Goal: Transaction & Acquisition: Register for event/course

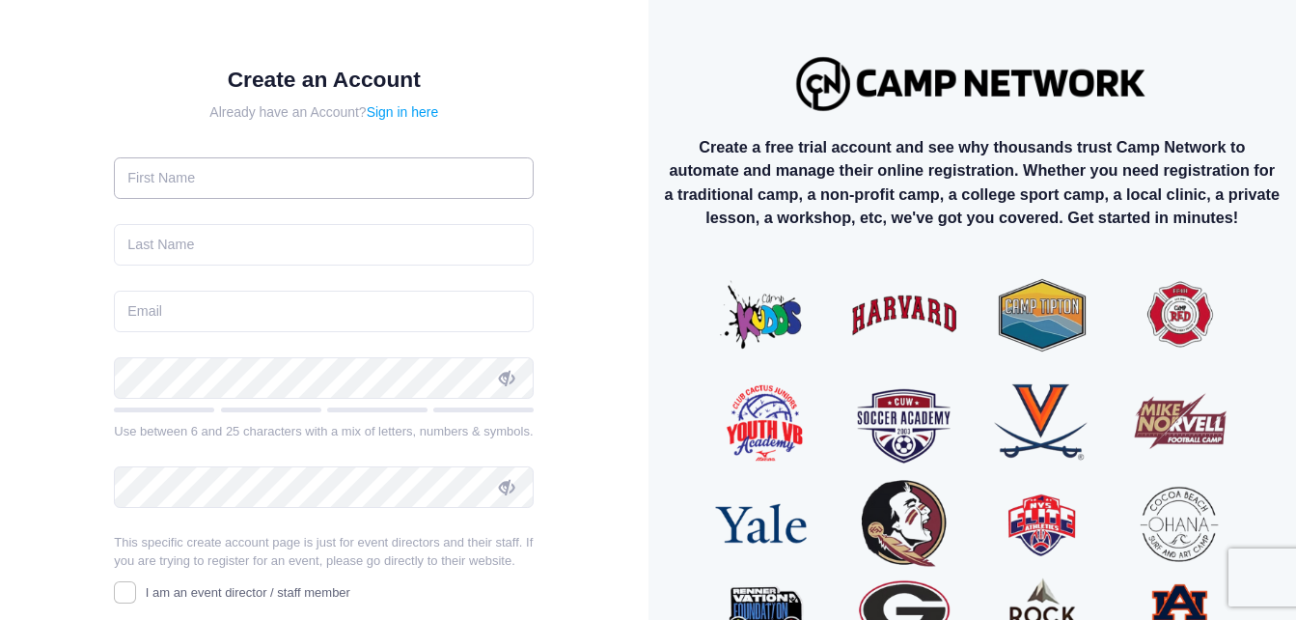
click at [364, 181] on input "text" at bounding box center [324, 177] width 420 height 41
type input "Maya"
type input "Penetrante"
type input "mayapenetrante567@gmail.com"
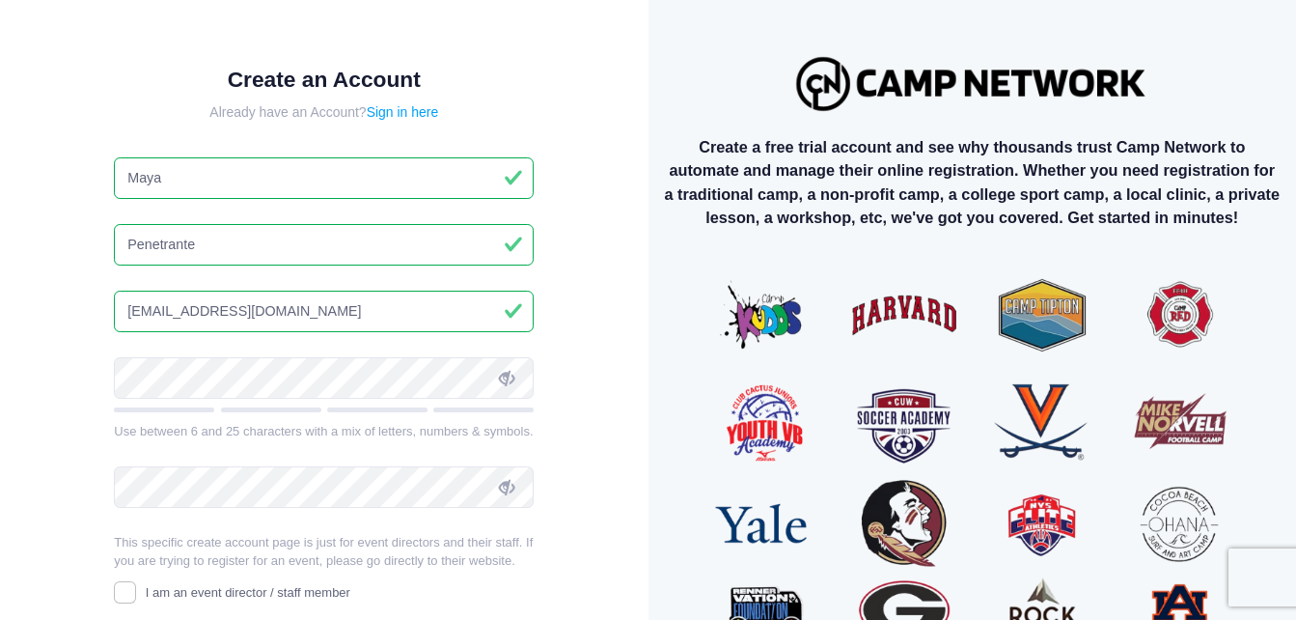
type input "Manuel"
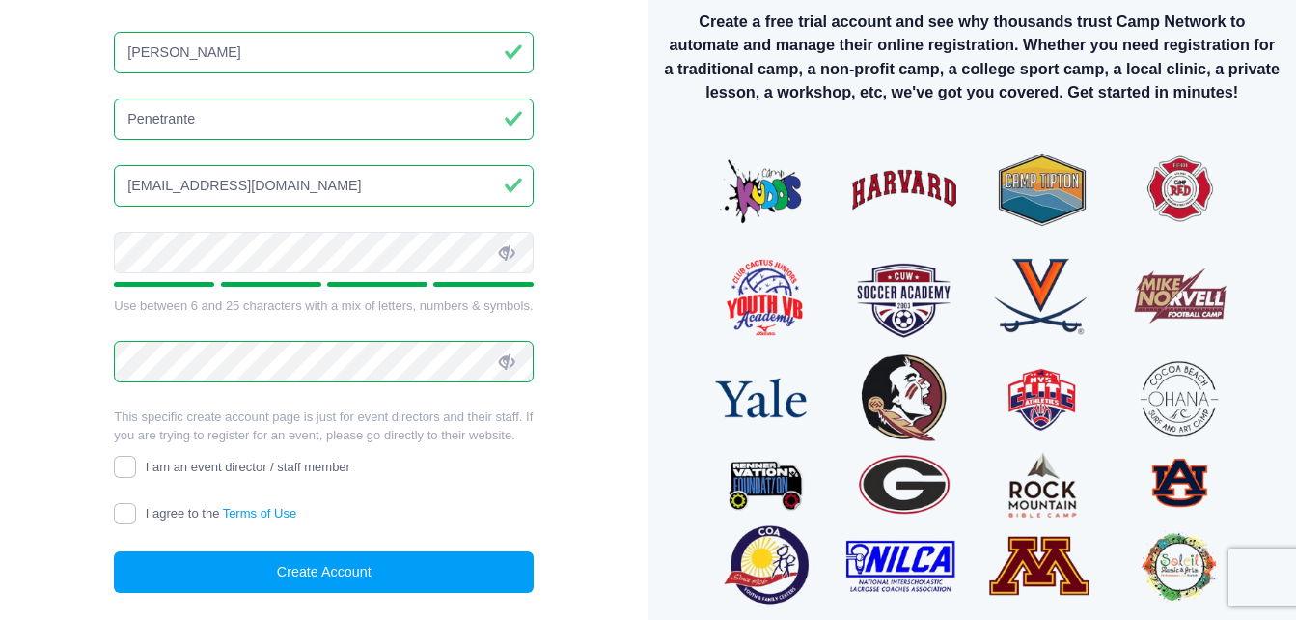
scroll to position [180, 0]
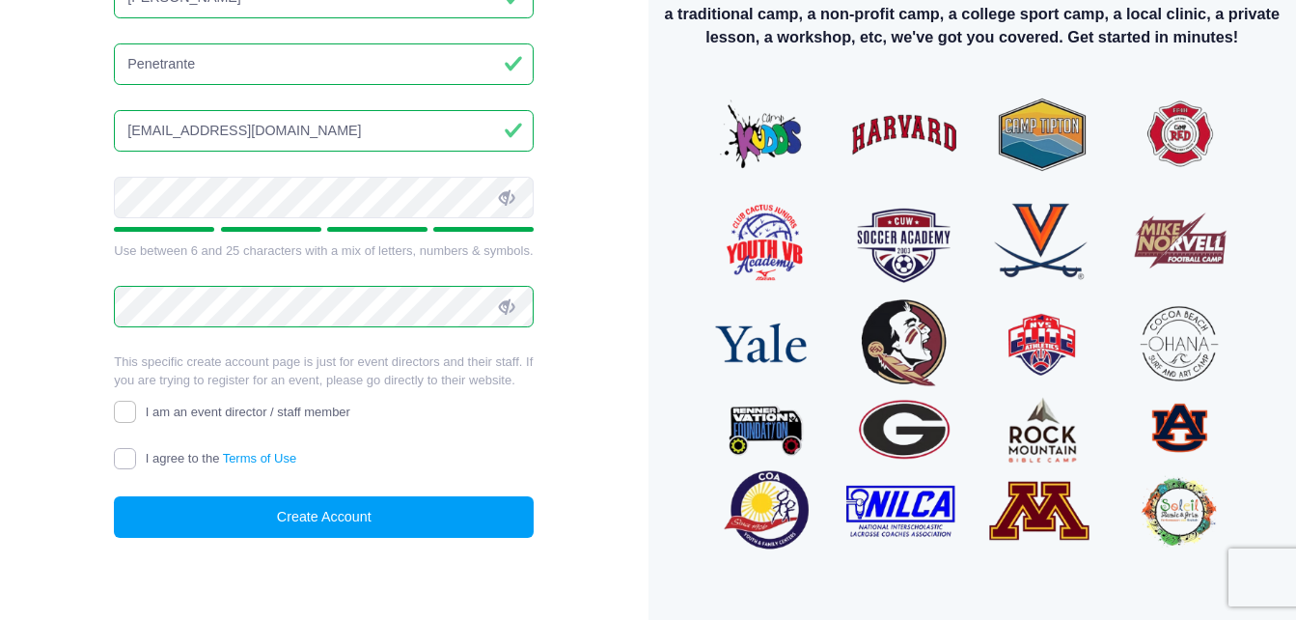
click at [127, 463] on input "I agree to the Terms of Use" at bounding box center [125, 459] width 22 height 22
checkbox input "true"
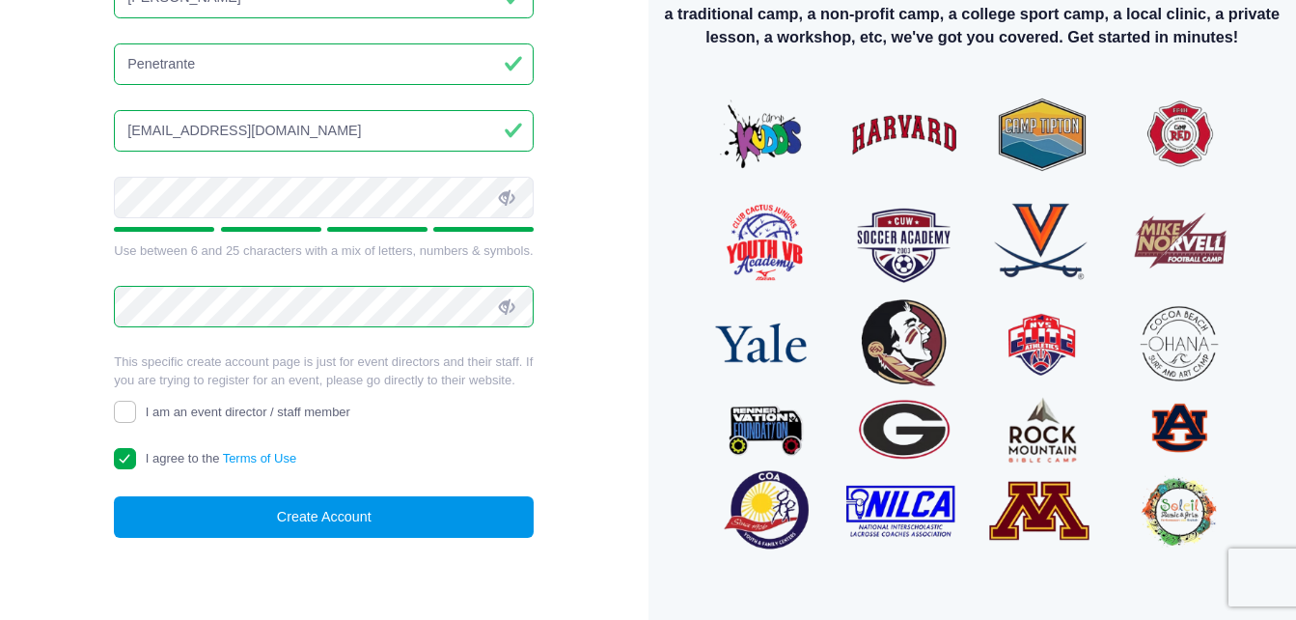
click at [347, 522] on button "Create Account" at bounding box center [324, 516] width 420 height 41
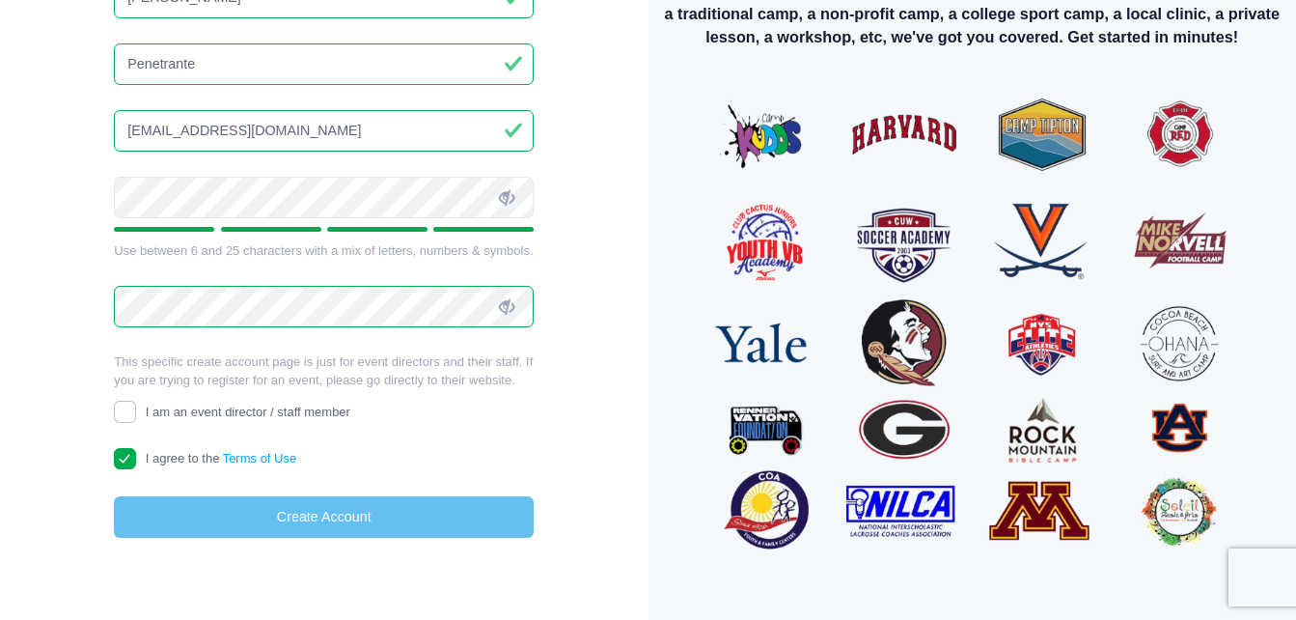
scroll to position [177, 0]
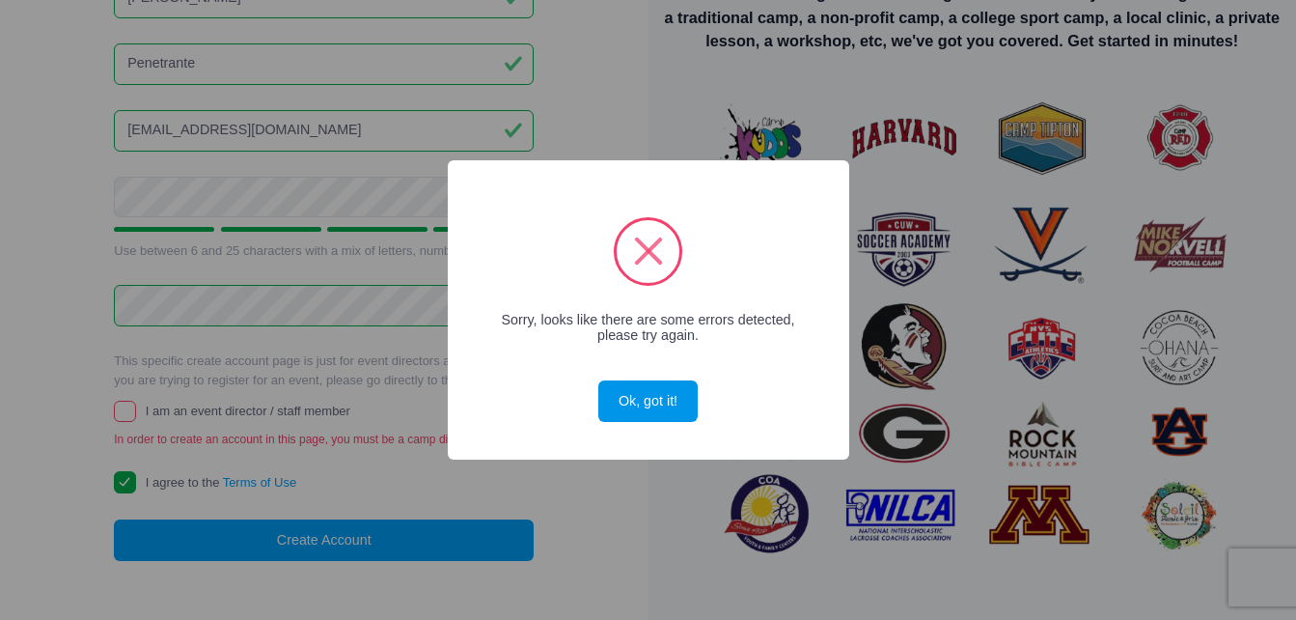
click at [647, 401] on button "Ok, got it!" at bounding box center [647, 400] width 98 height 41
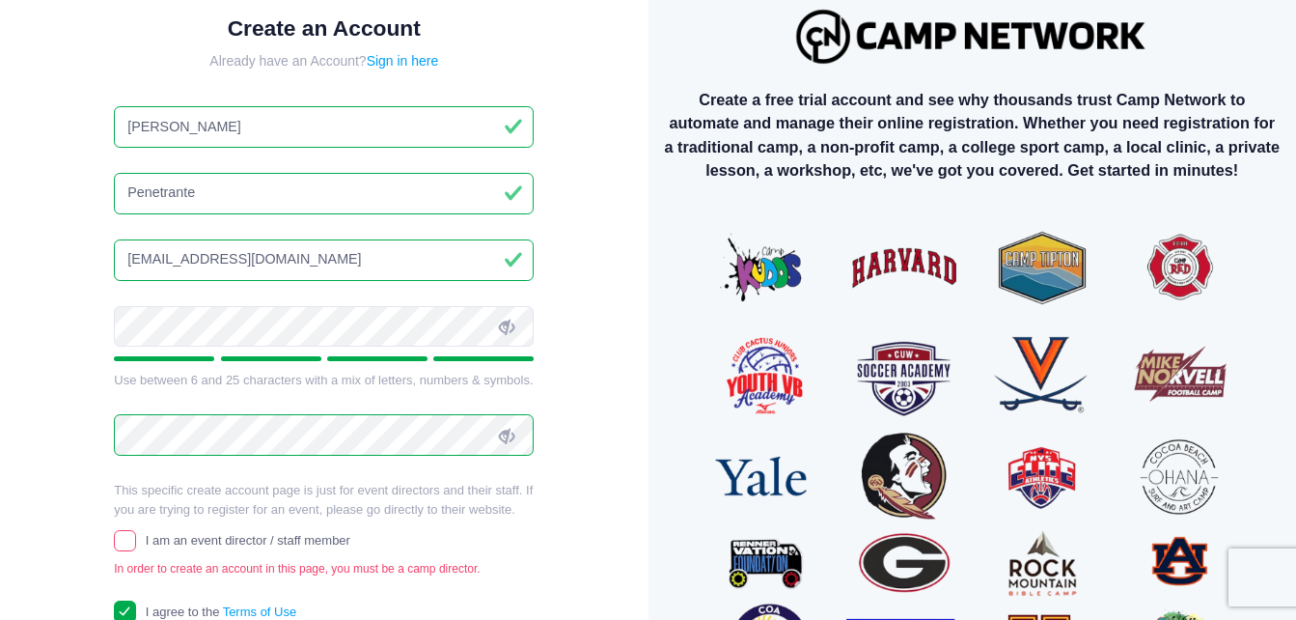
scroll to position [46, 0]
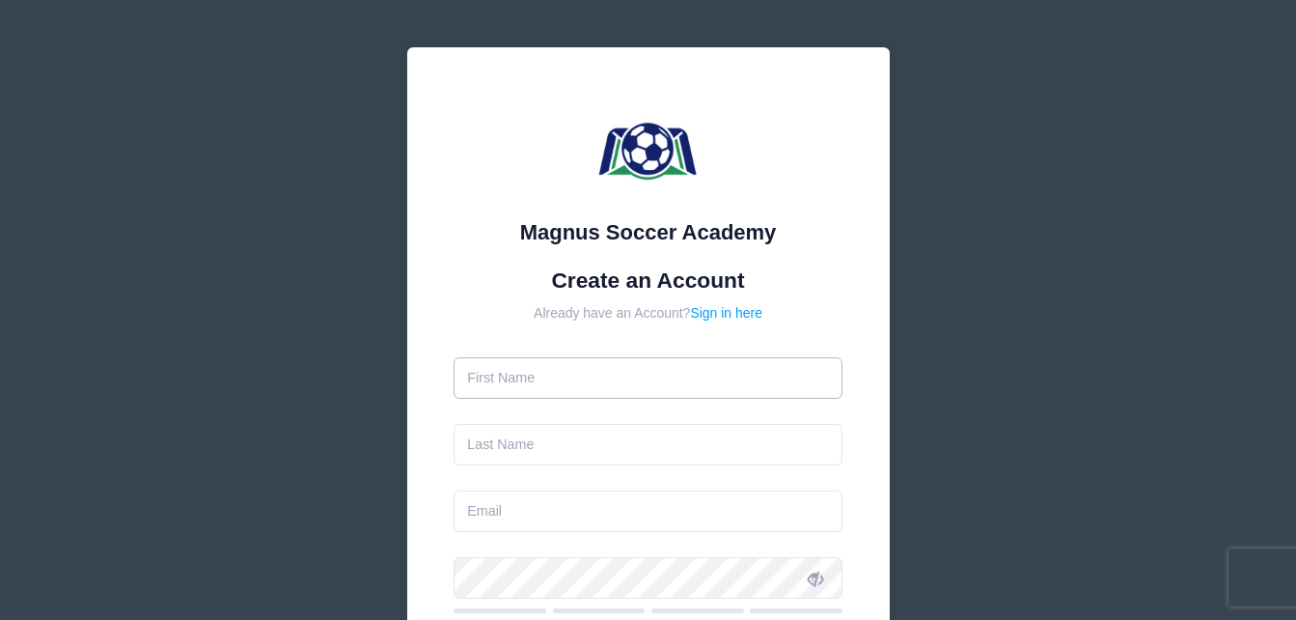
click at [554, 381] on input "text" at bounding box center [648, 377] width 389 height 41
type input "Maya"
type input "Penetrante"
type input "[EMAIL_ADDRESS][DOMAIN_NAME]"
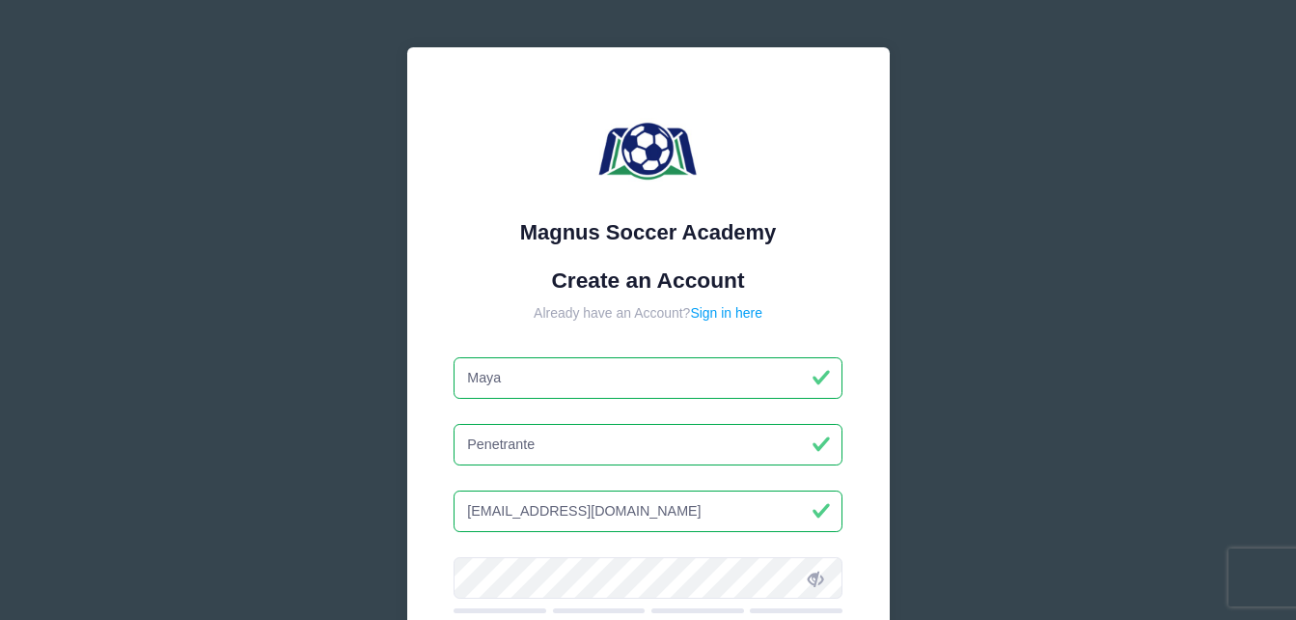
type input "[PERSON_NAME]"
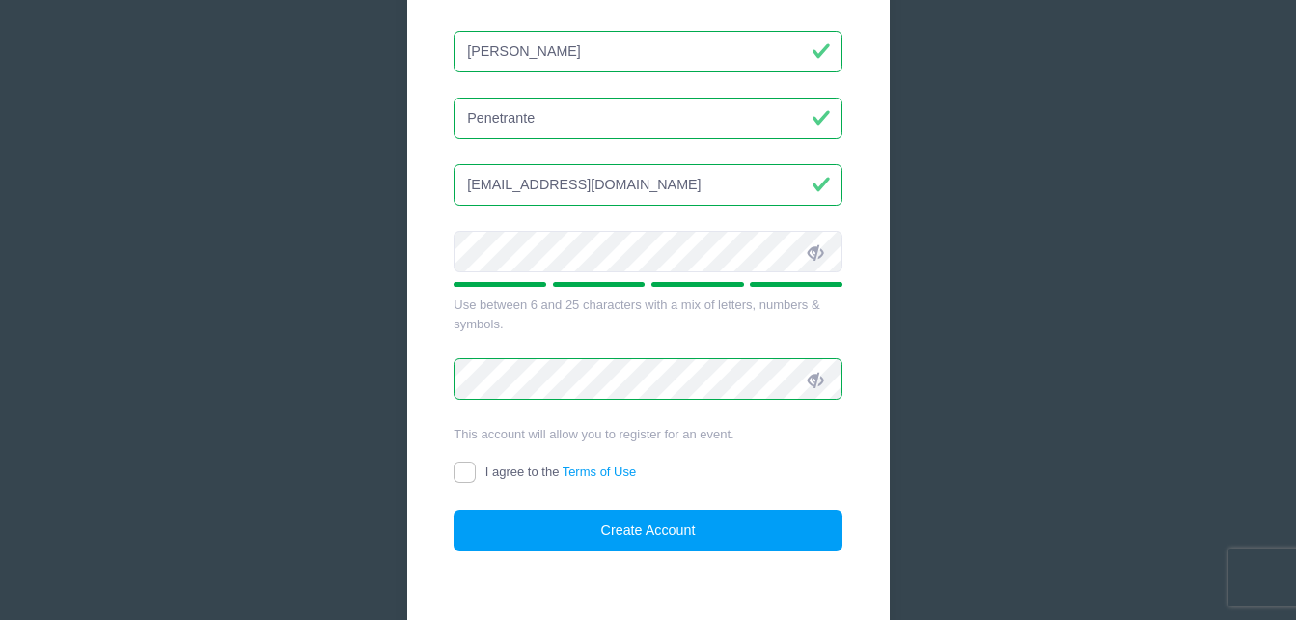
scroll to position [327, 0]
click at [469, 471] on input "I agree to the Terms of Use" at bounding box center [465, 471] width 22 height 22
checkbox input "true"
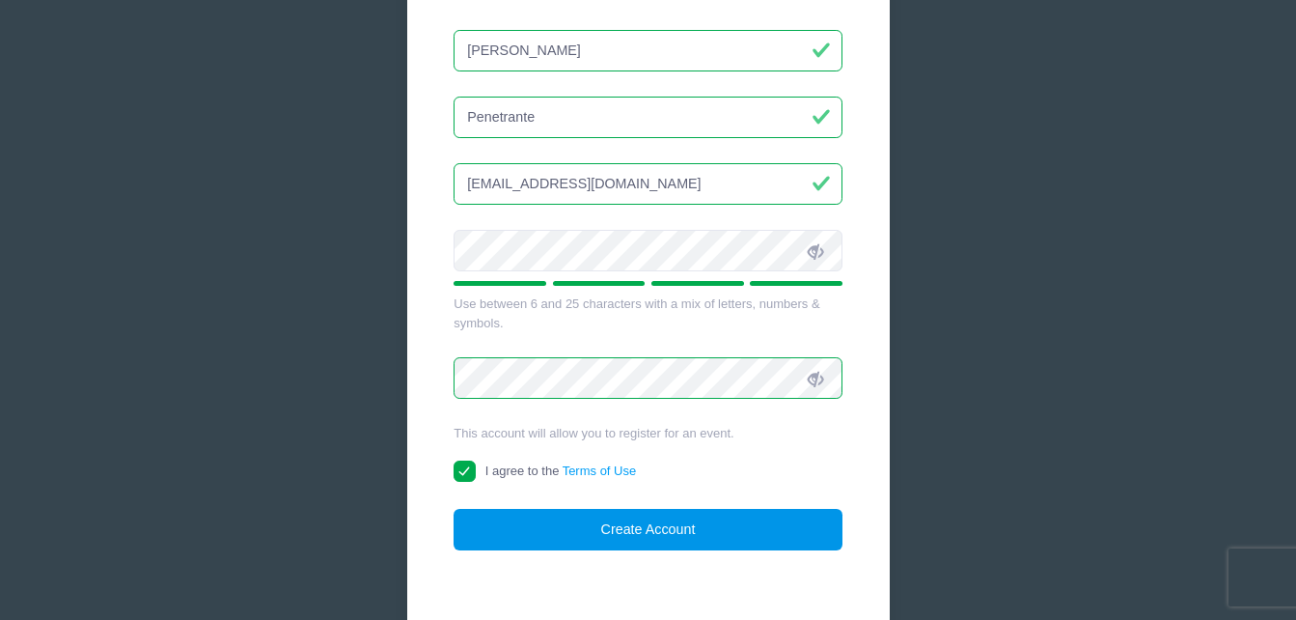
click at [642, 541] on button "Create Account" at bounding box center [648, 529] width 389 height 41
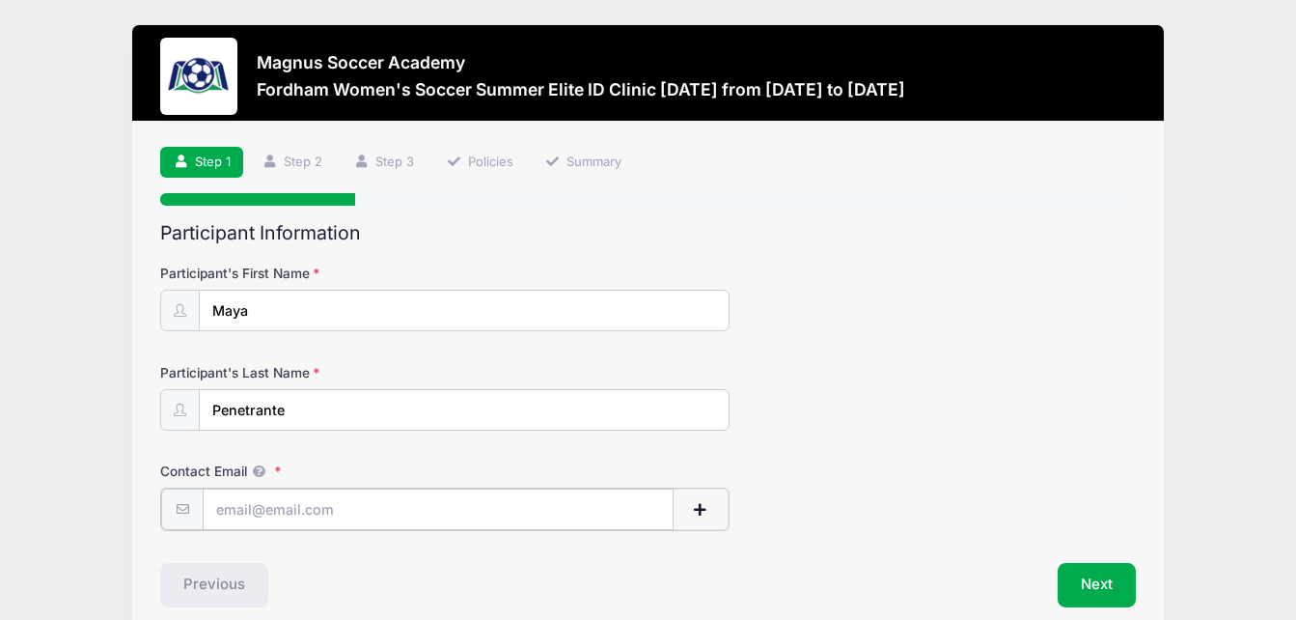
click at [450, 509] on input "Contact Email" at bounding box center [438, 508] width 470 height 41
type input "[EMAIL_ADDRESS][DOMAIN_NAME]"
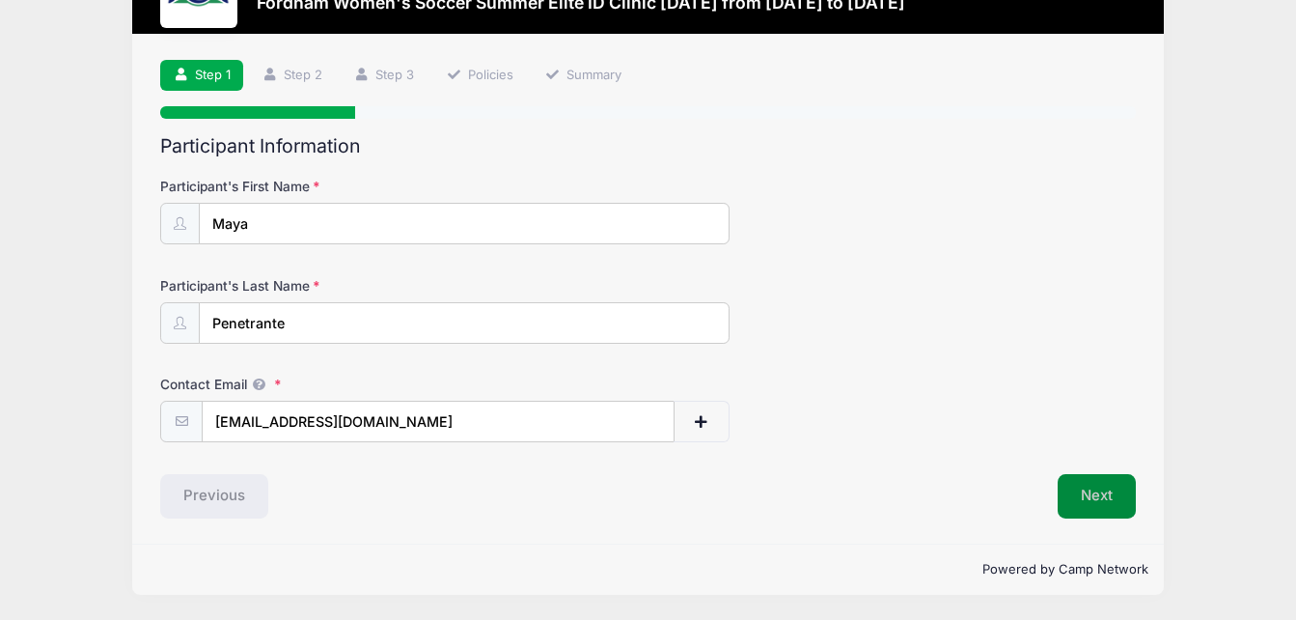
click at [1086, 492] on button "Next" at bounding box center [1097, 496] width 78 height 44
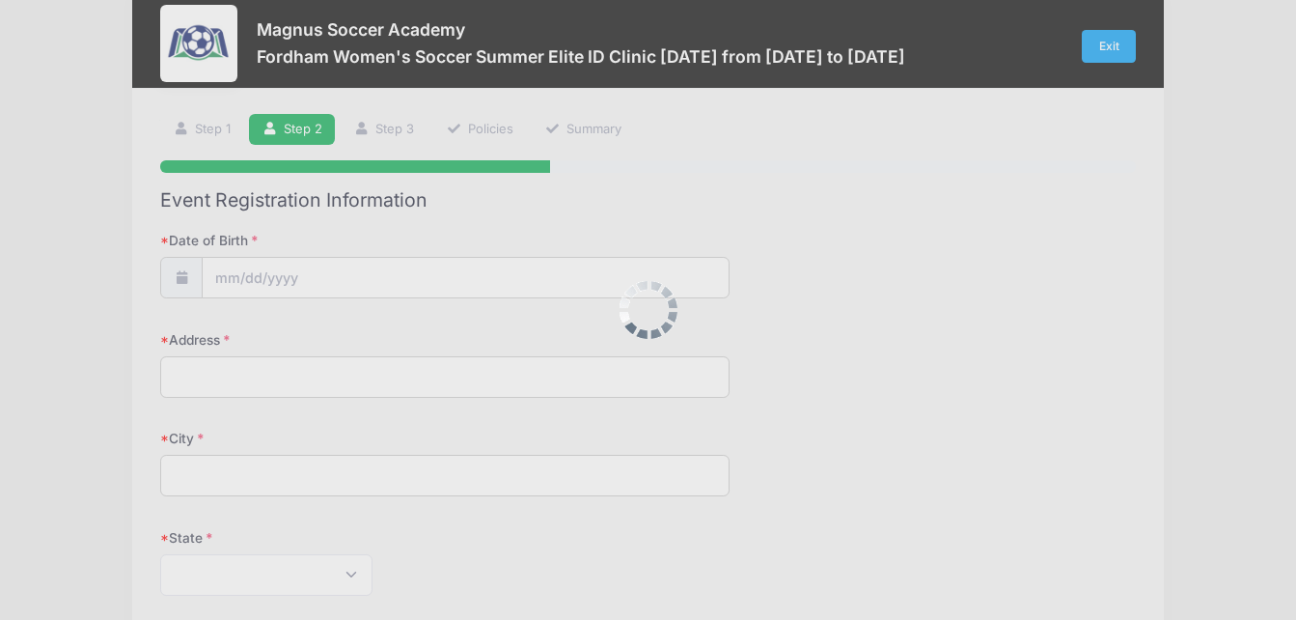
scroll to position [0, 0]
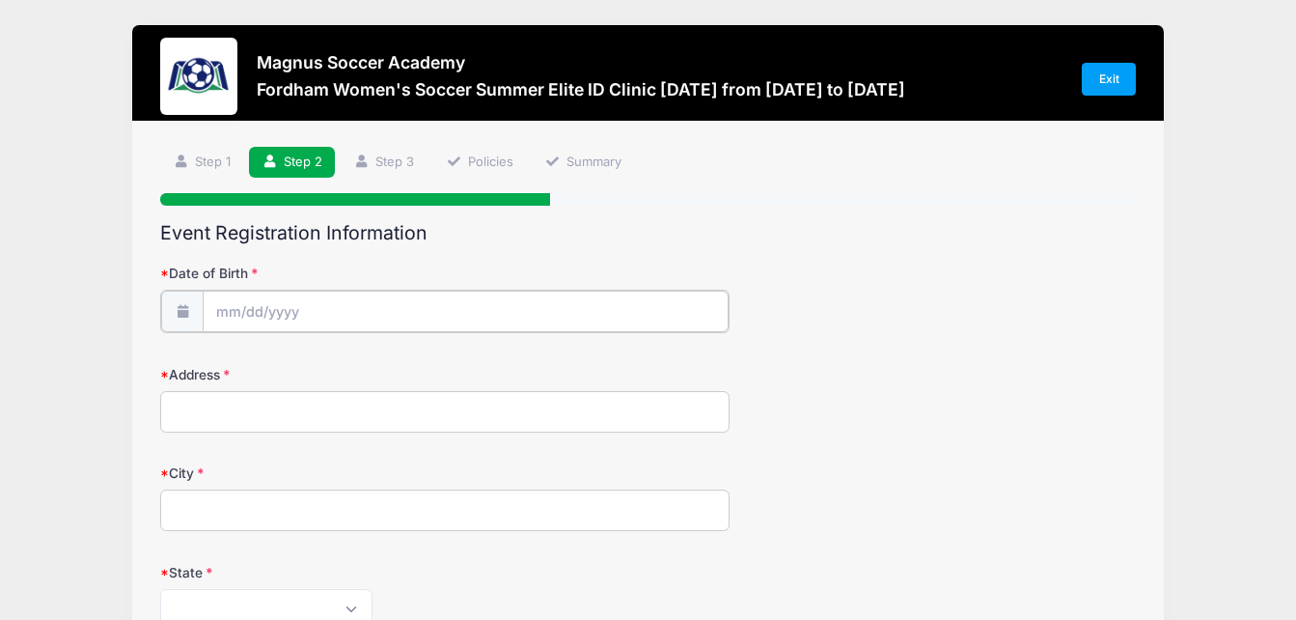
click at [453, 307] on input "Date of Birth" at bounding box center [465, 310] width 525 height 41
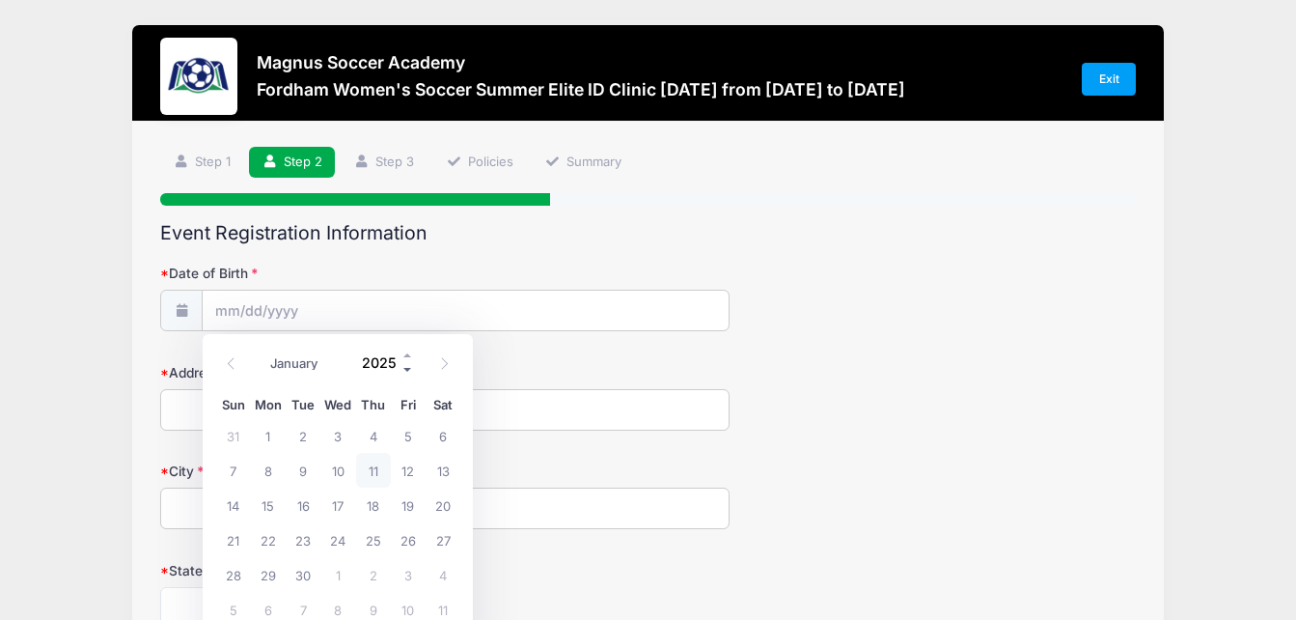
click at [405, 369] on span at bounding box center [408, 369] width 14 height 14
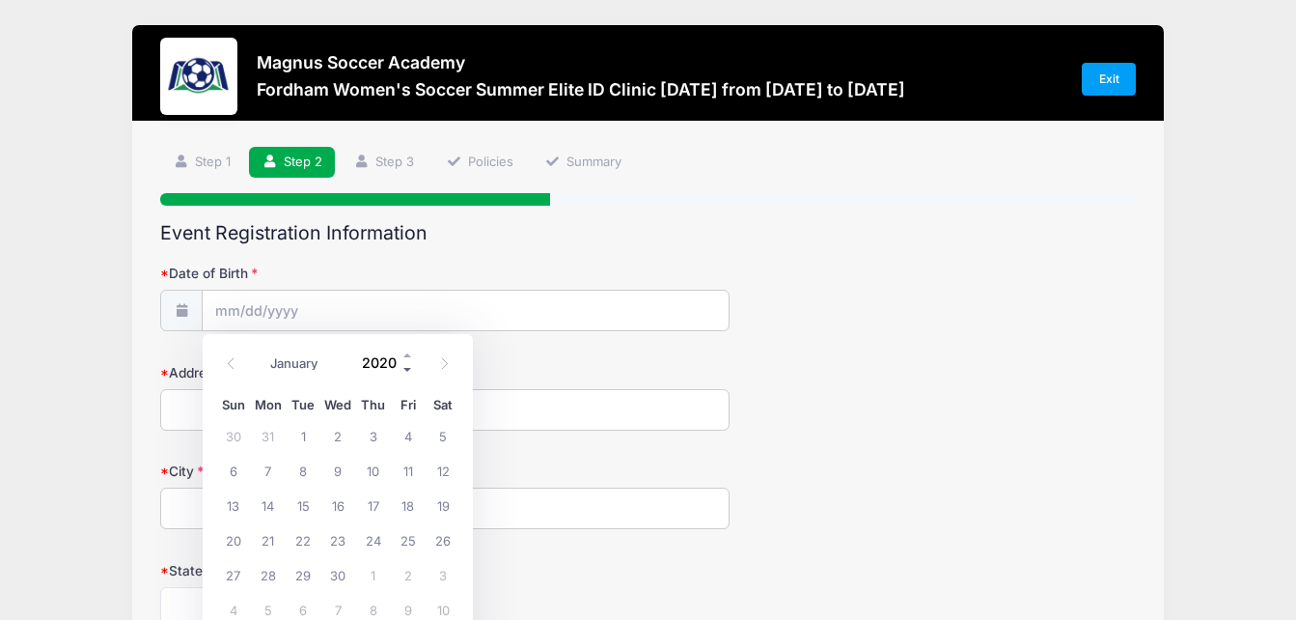
click at [405, 369] on span at bounding box center [408, 369] width 14 height 14
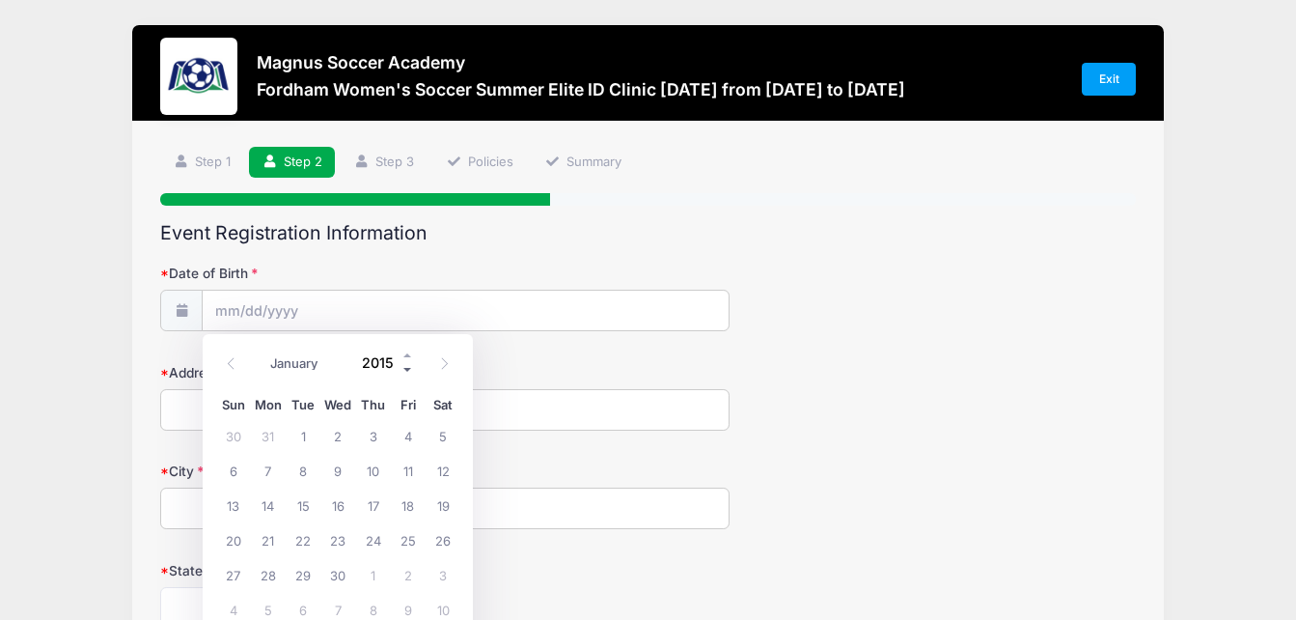
click at [405, 369] on span at bounding box center [408, 369] width 14 height 14
click at [411, 353] on span at bounding box center [408, 354] width 14 height 14
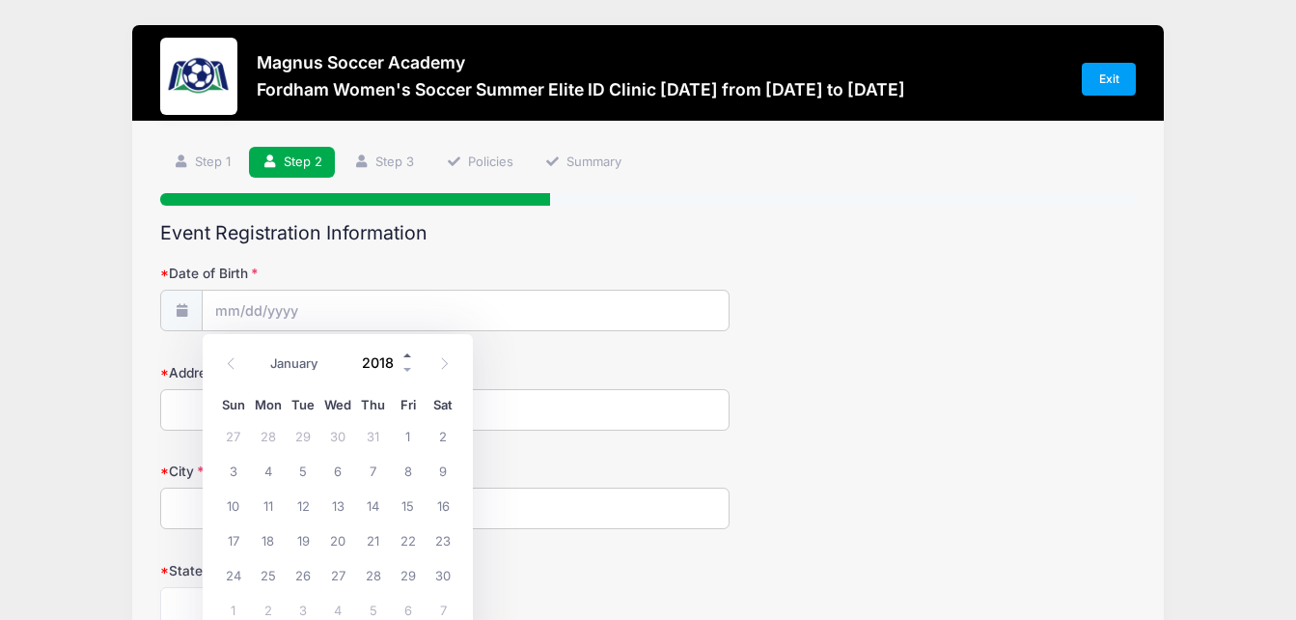
click at [411, 353] on span at bounding box center [408, 354] width 14 height 14
type input "2022"
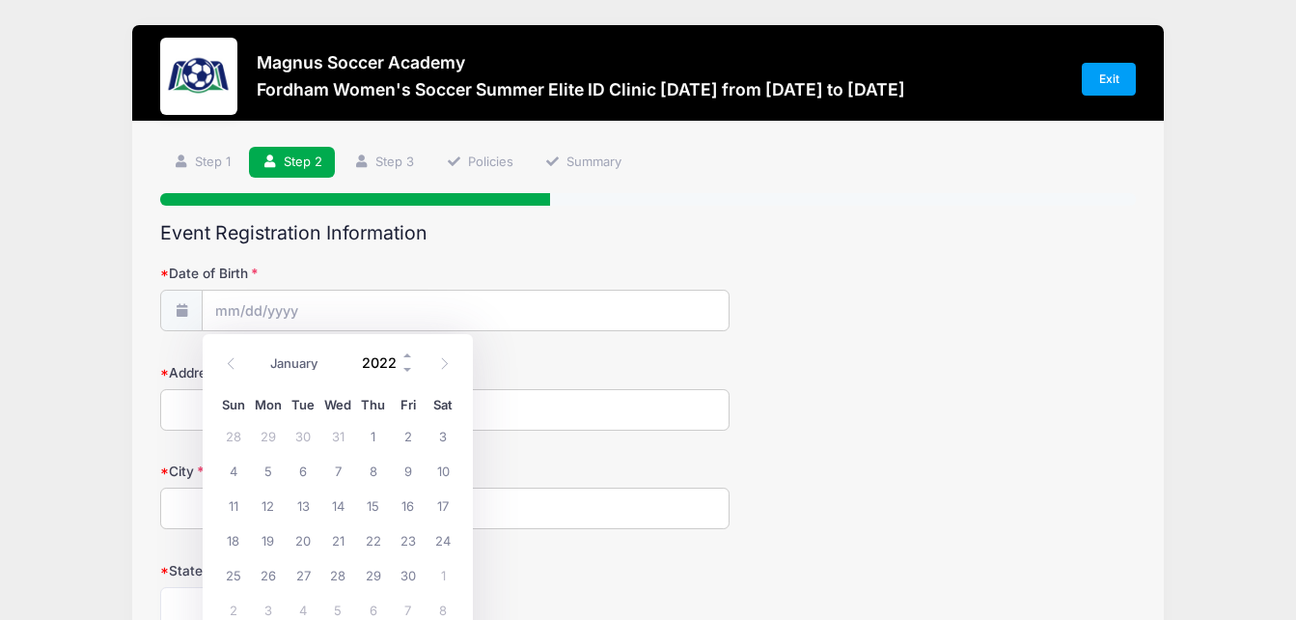
click at [390, 365] on input "2022" at bounding box center [383, 361] width 63 height 29
click at [313, 362] on select "January February March April May June July August September October November De…" at bounding box center [304, 362] width 86 height 25
select select "1"
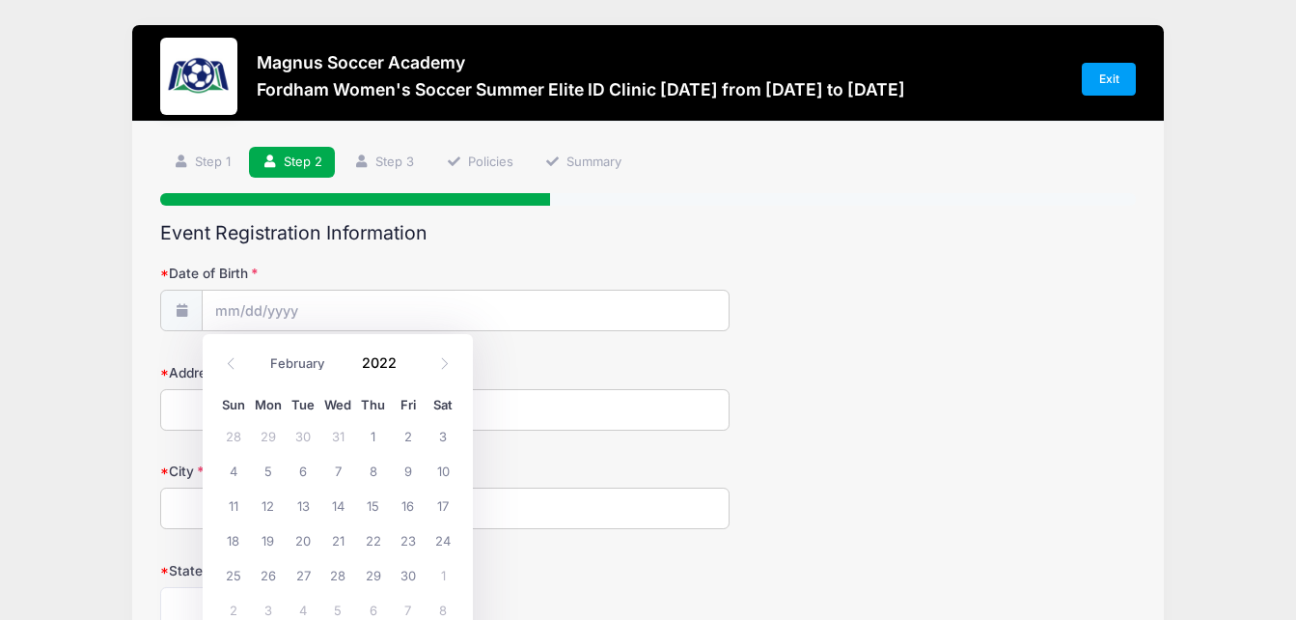
click at [261, 350] on select "January February March April May June July August September October November De…" at bounding box center [304, 362] width 86 height 25
click at [373, 473] on span "10" at bounding box center [373, 470] width 35 height 35
type input "02/10/2022"
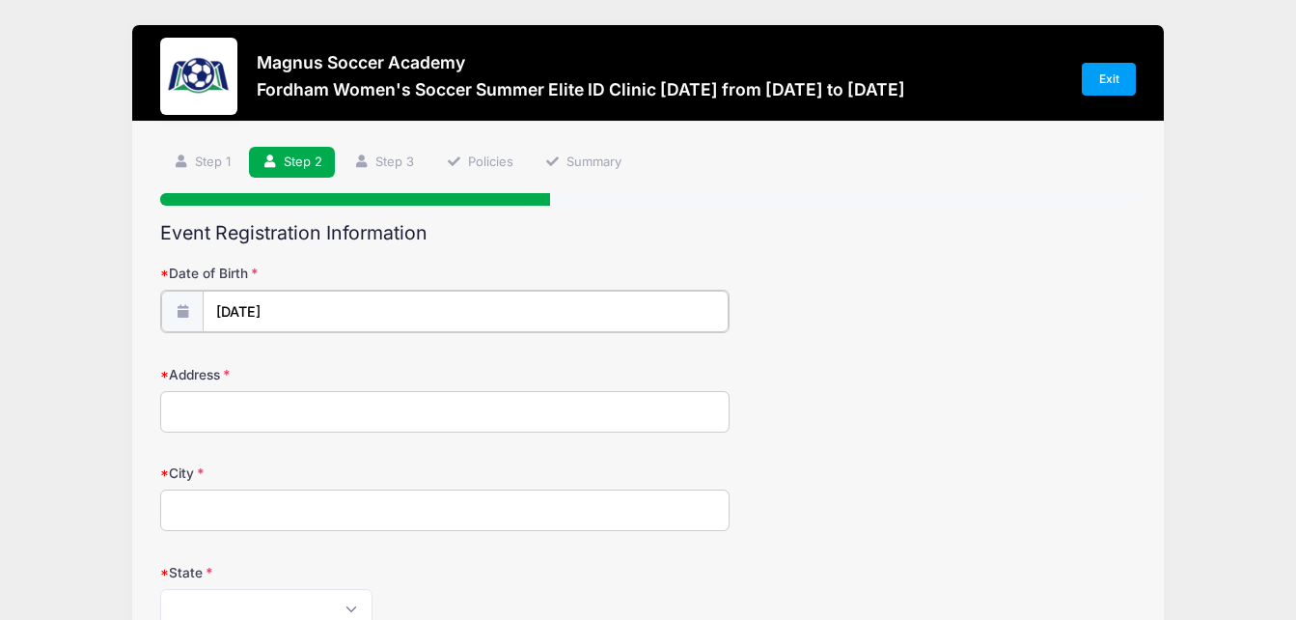
click at [340, 306] on input "02/10/2022" at bounding box center [465, 310] width 525 height 41
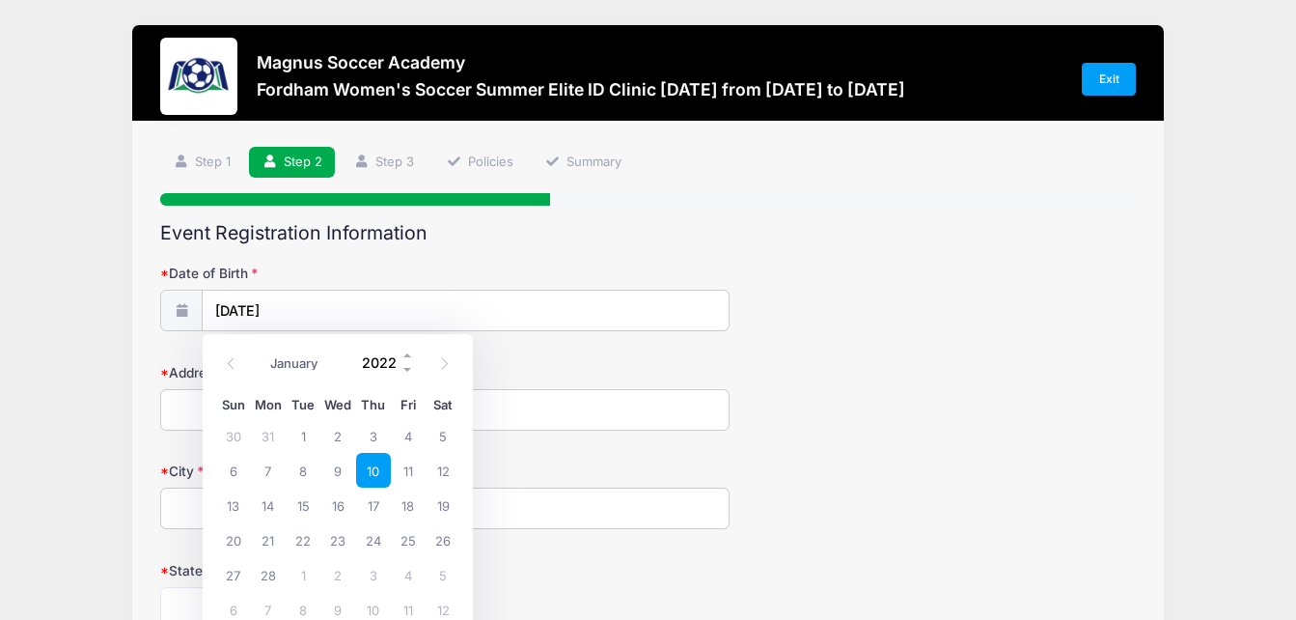
click at [398, 359] on input "2022" at bounding box center [383, 361] width 63 height 29
click at [409, 369] on span at bounding box center [408, 369] width 14 height 14
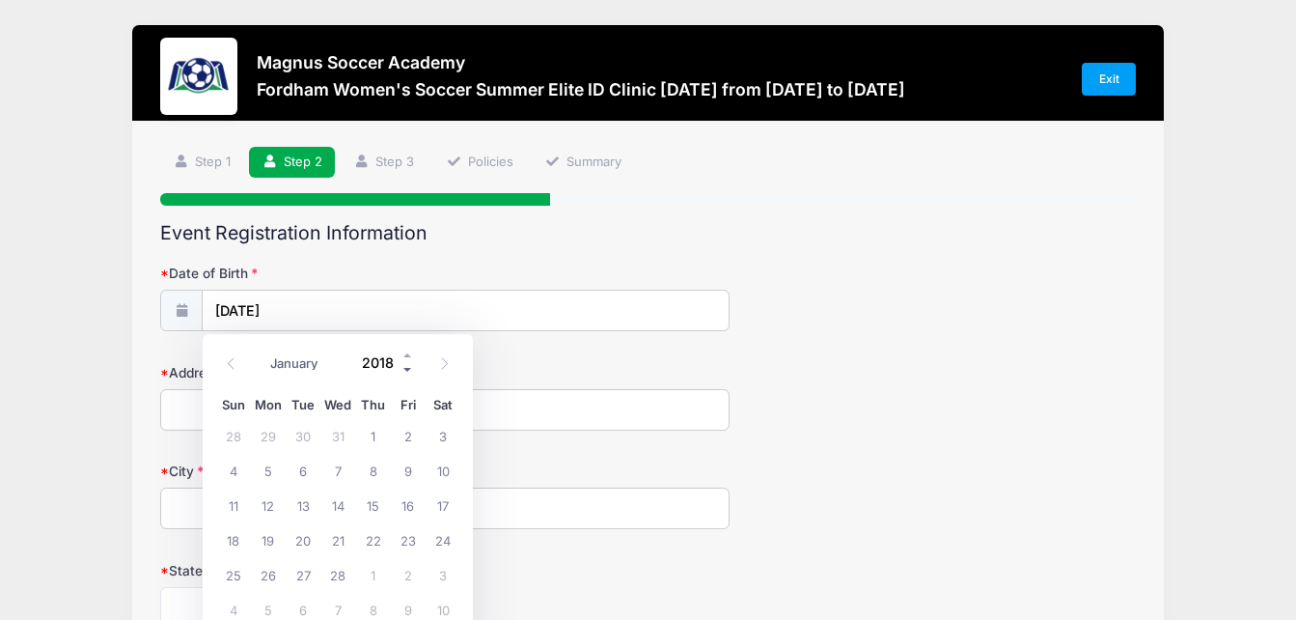
click at [409, 369] on span at bounding box center [408, 369] width 14 height 14
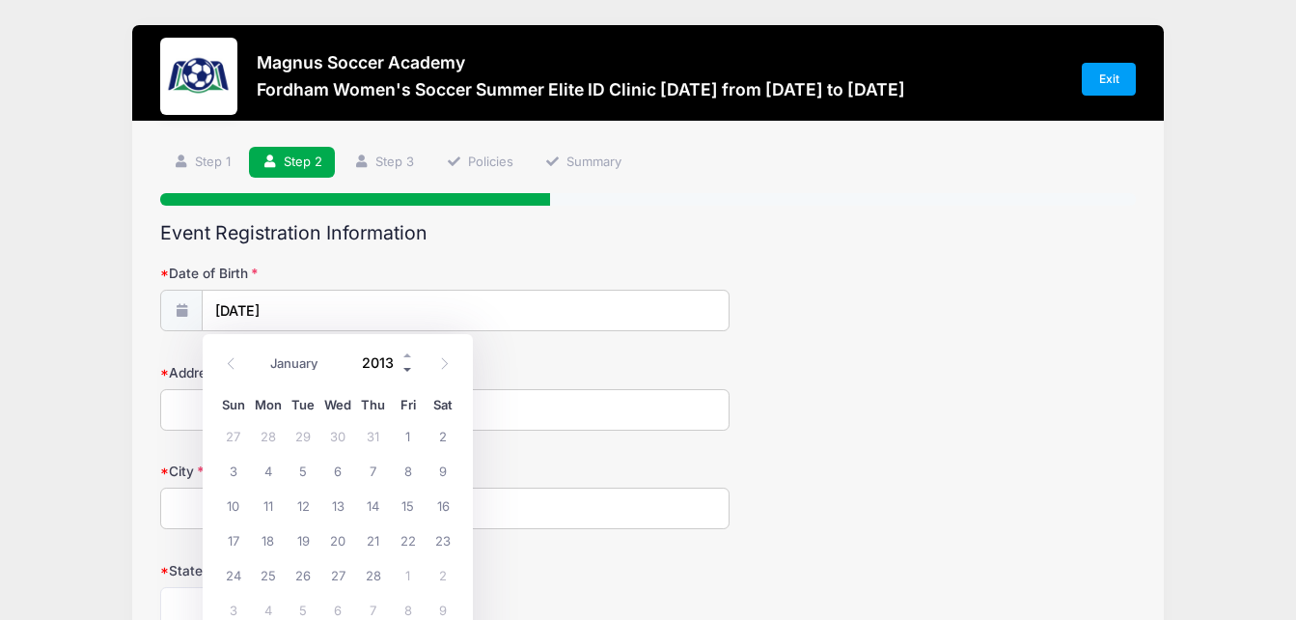
click at [409, 369] on span at bounding box center [408, 369] width 14 height 14
type input "2009"
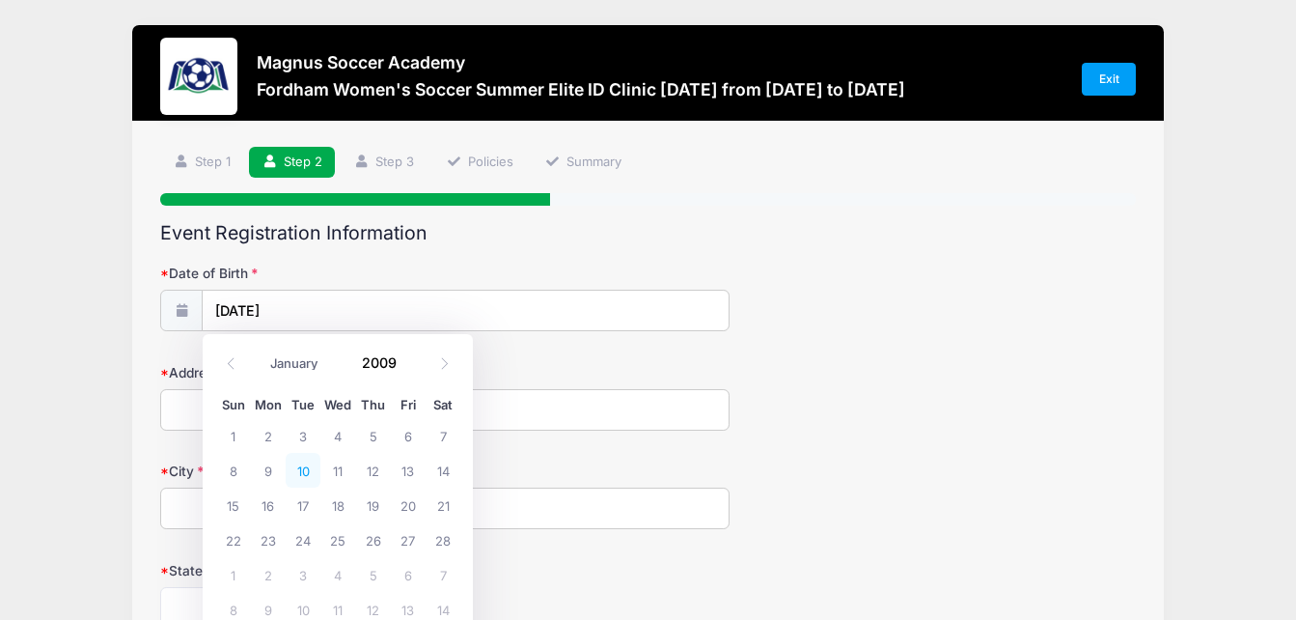
click at [304, 478] on span "10" at bounding box center [303, 470] width 35 height 35
type input "[DATE]"
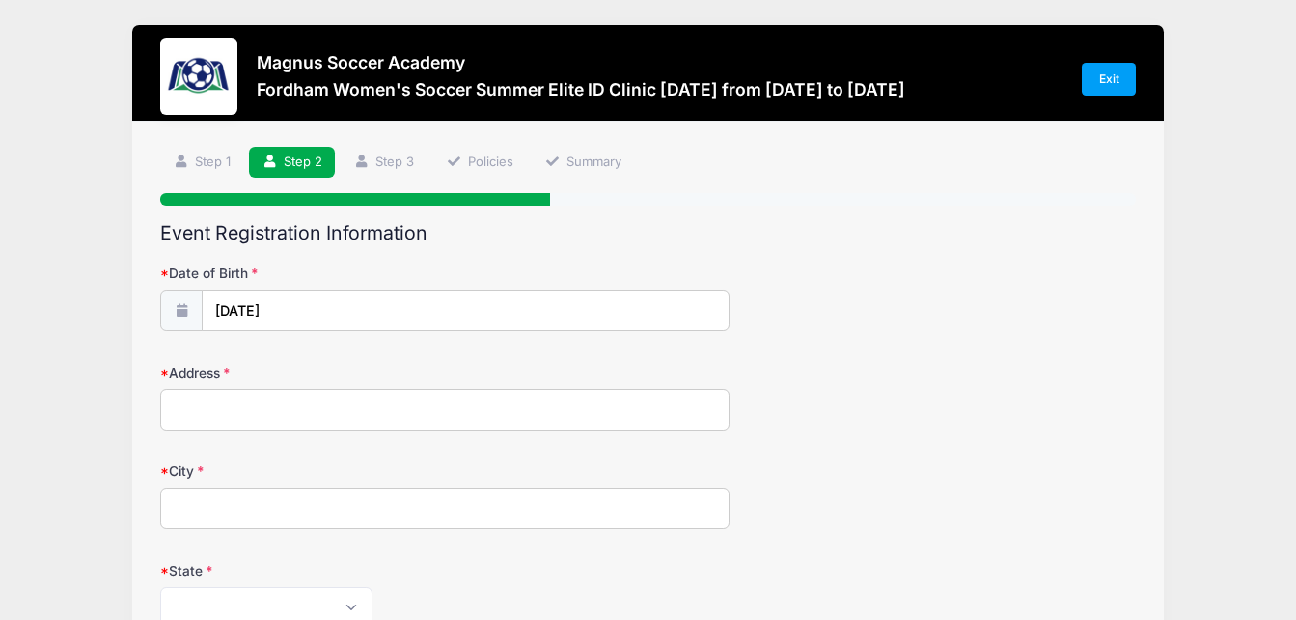
click at [267, 419] on input "Address" at bounding box center [444, 409] width 569 height 41
type input "[GEOGRAPHIC_DATA]"
type input "CHANTILLY"
select select "VA"
type input "20152"
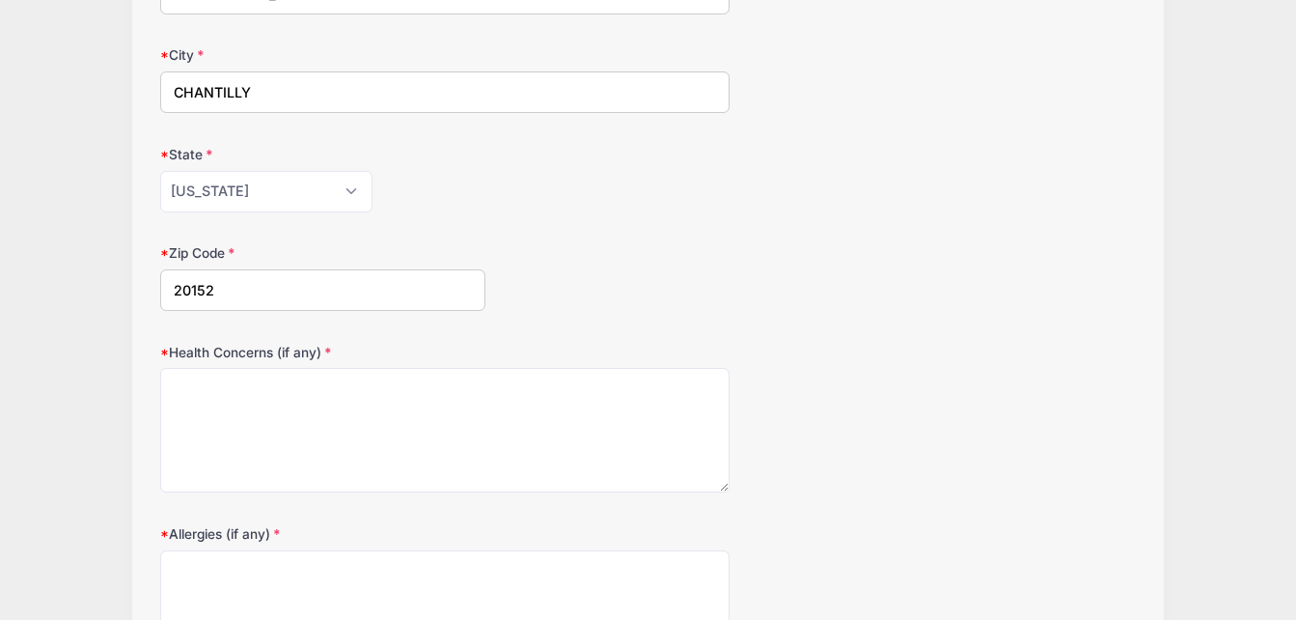
scroll to position [420, 0]
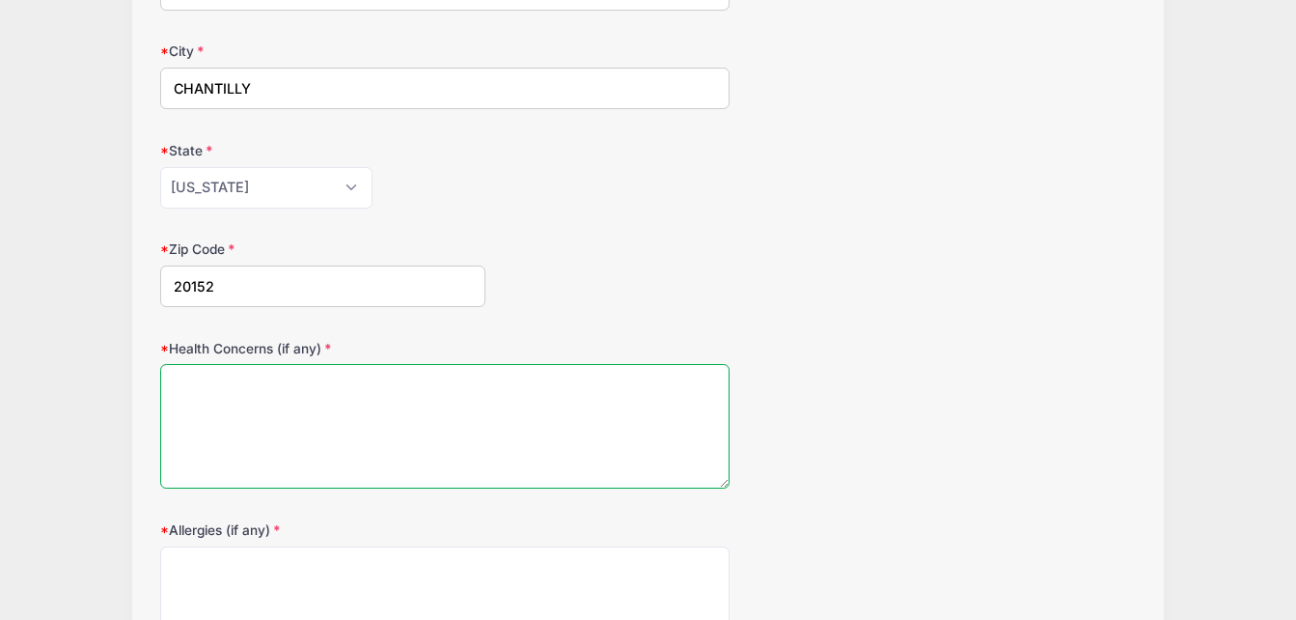
click at [463, 424] on textarea "Health Concerns (if any)" at bounding box center [444, 426] width 569 height 124
type textarea "None"
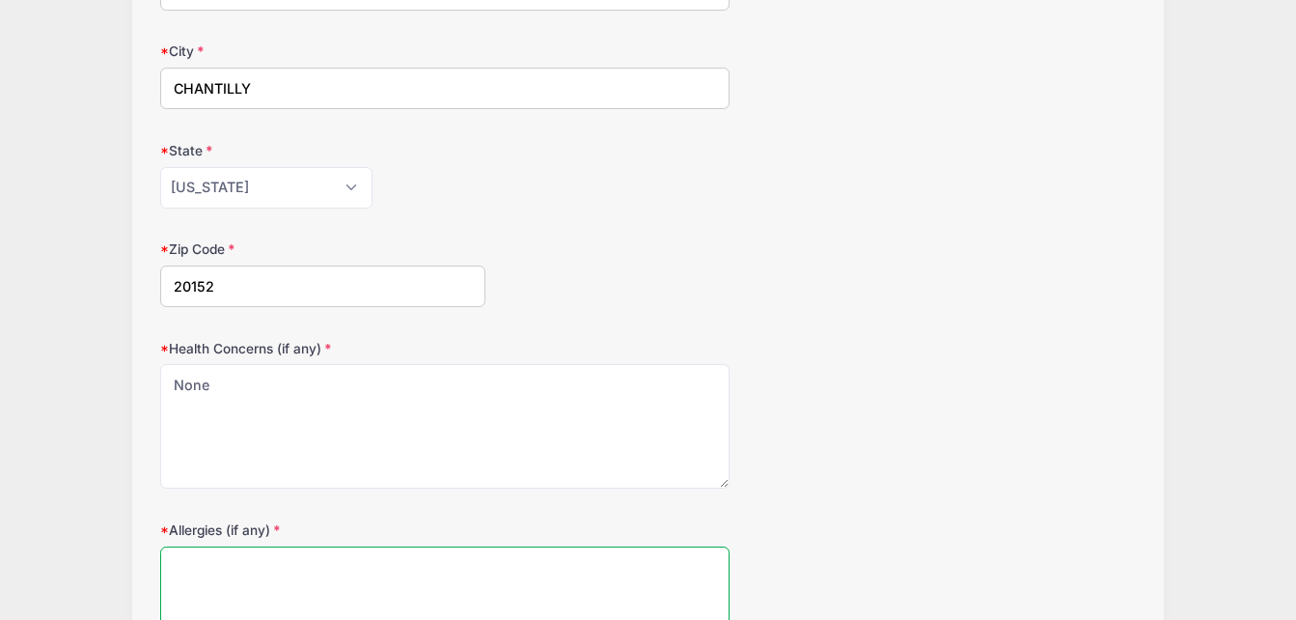
click at [383, 567] on textarea "Allergies (if any)" at bounding box center [444, 608] width 569 height 124
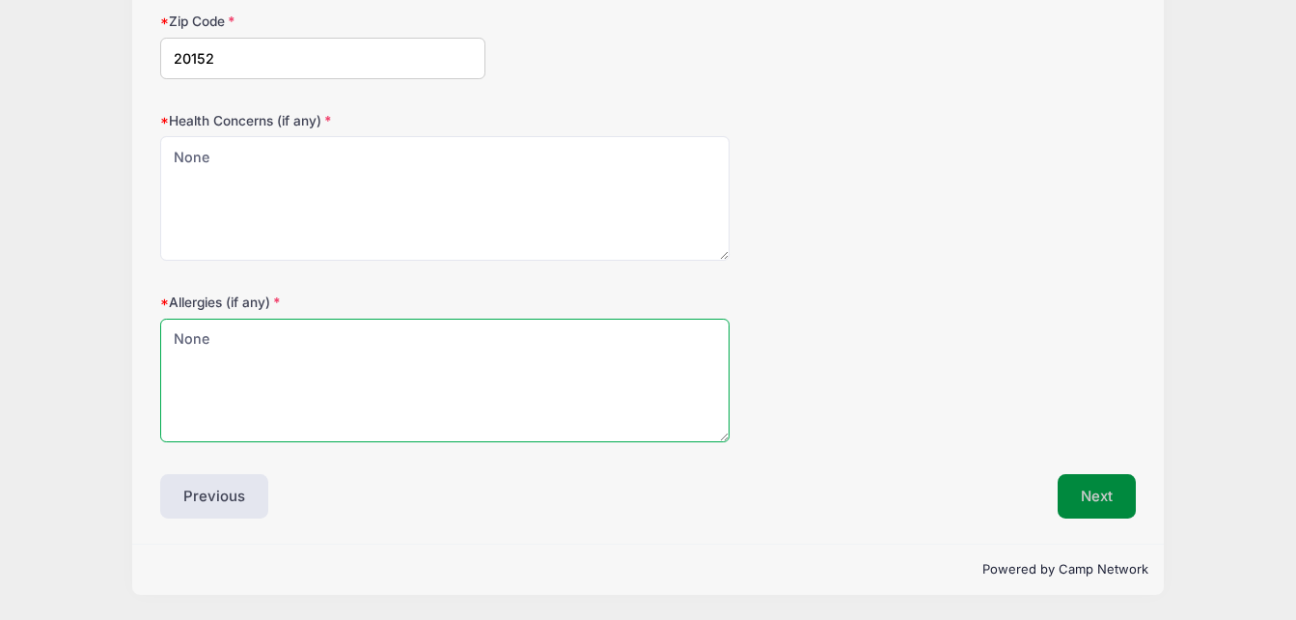
type textarea "None"
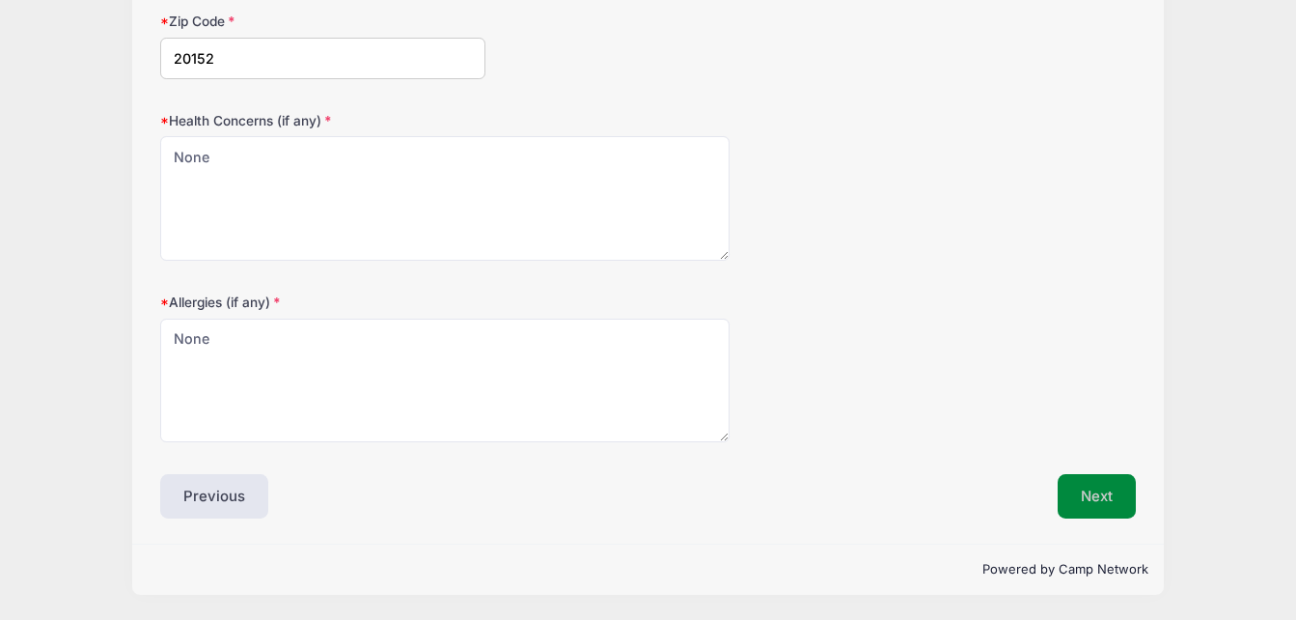
click at [1078, 494] on button "Next" at bounding box center [1097, 496] width 78 height 44
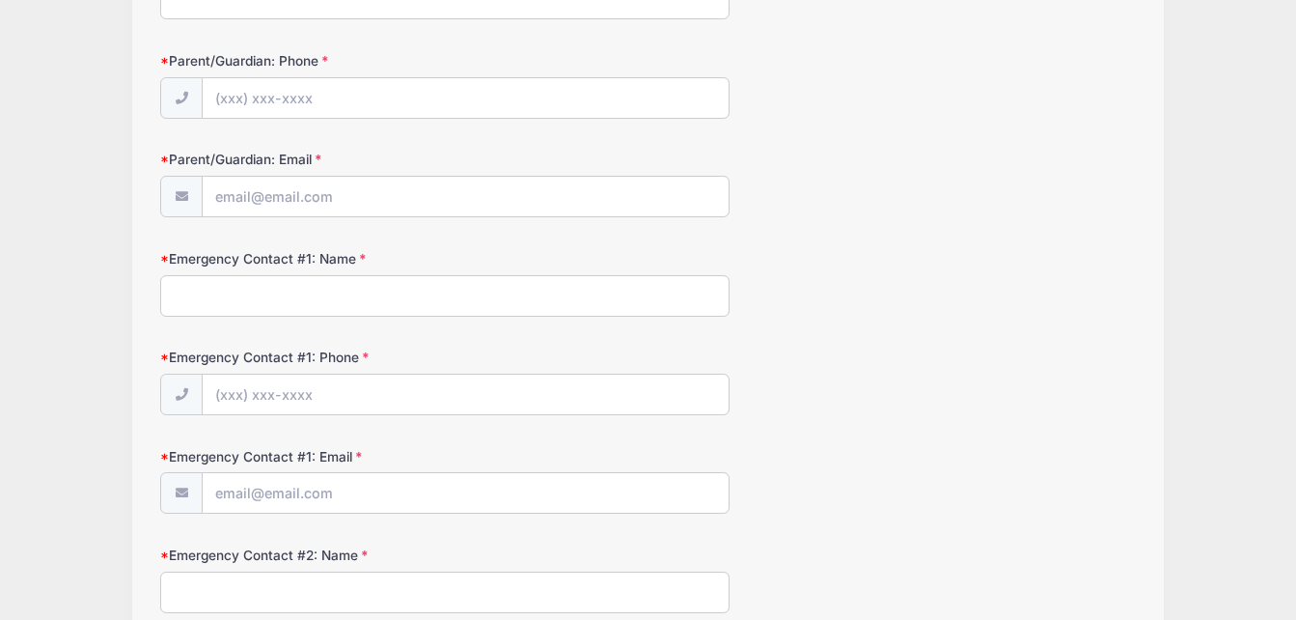
scroll to position [0, 0]
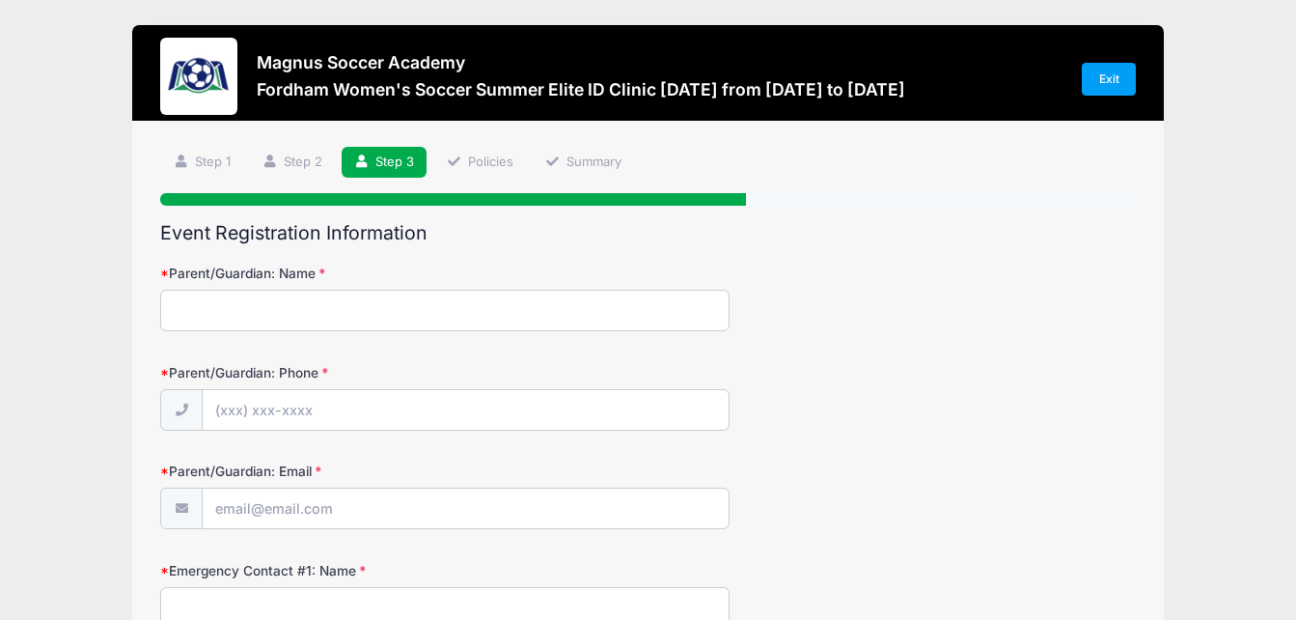
click at [311, 326] on input "Parent/Guardian: Name" at bounding box center [444, 310] width 569 height 41
type input "[PERSON_NAME]"
type input "[PHONE_NUMBER]"
click at [268, 508] on input "Parent/Guardian: Email" at bounding box center [465, 508] width 525 height 41
click at [310, 514] on input "Parent/Guardian: Email" at bounding box center [465, 508] width 525 height 41
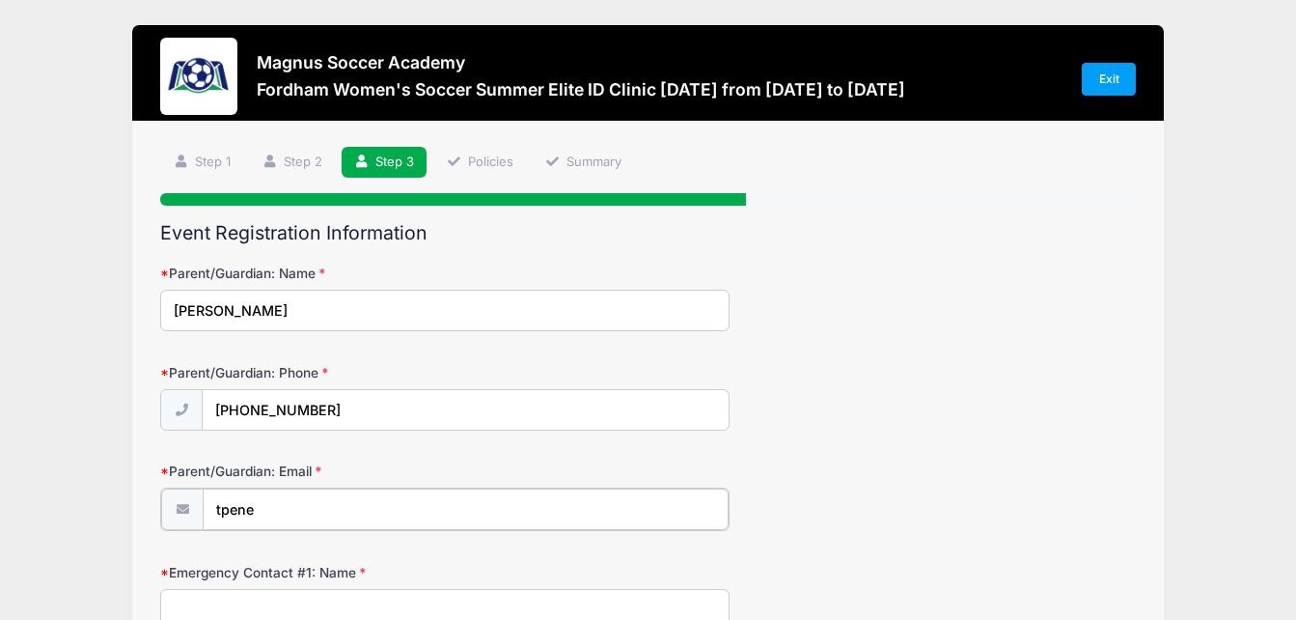
type input "[EMAIL_ADDRESS][DOMAIN_NAME]"
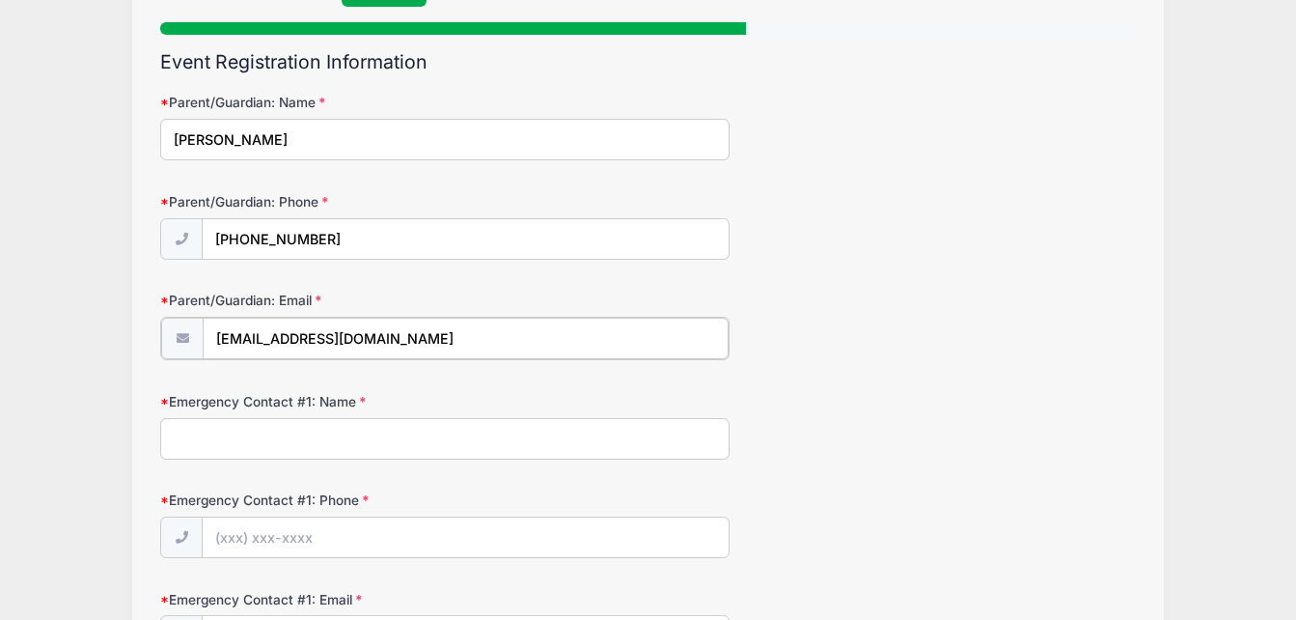
scroll to position [178, 0]
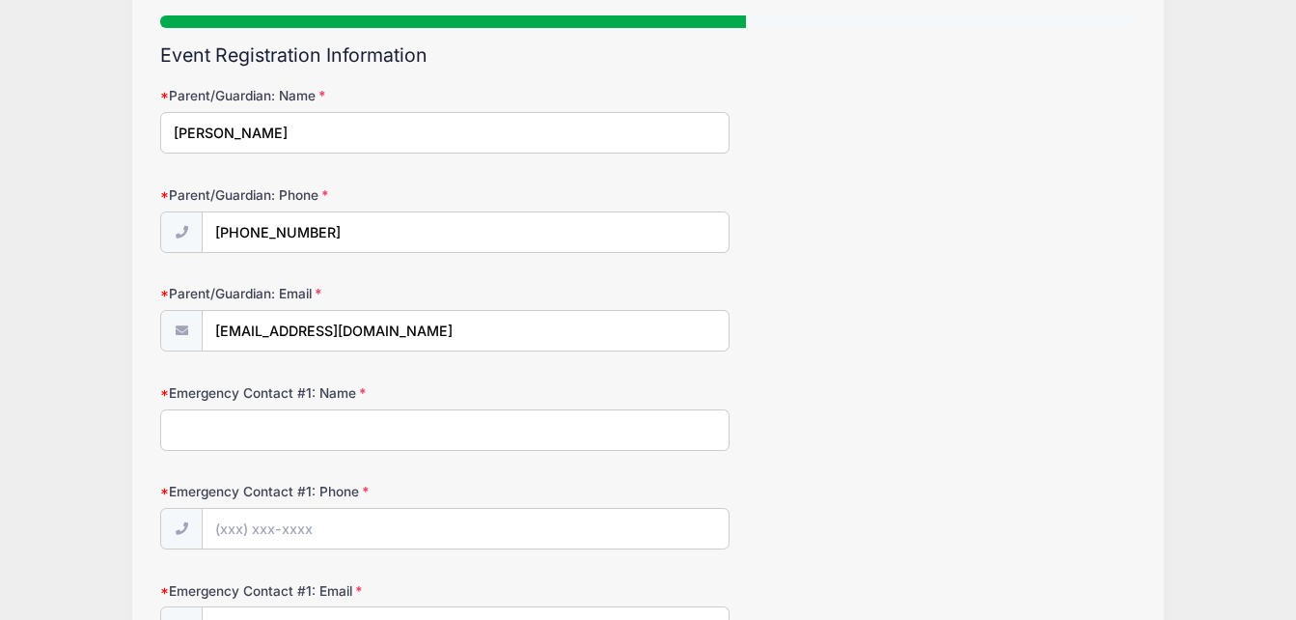
click at [372, 434] on input "Emergency Contact #1: Name" at bounding box center [444, 429] width 569 height 41
type input "[PERSON_NAME]"
click at [314, 522] on input "Emergency Contact #1: Phone" at bounding box center [465, 529] width 525 height 41
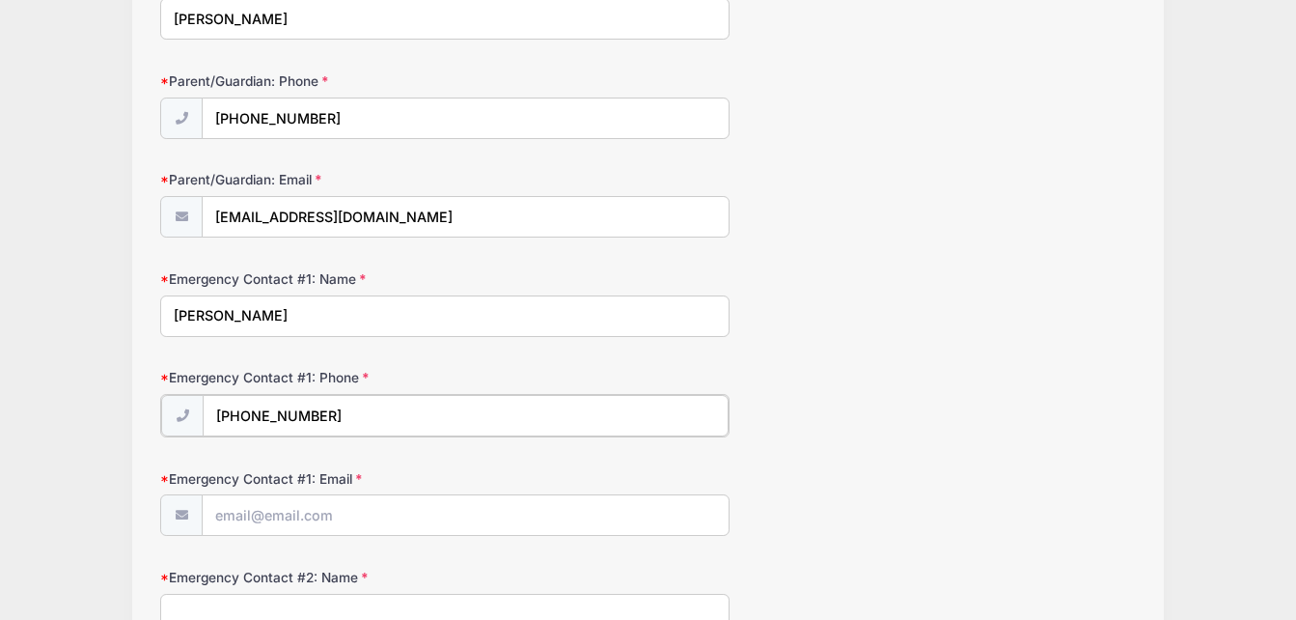
scroll to position [316, 0]
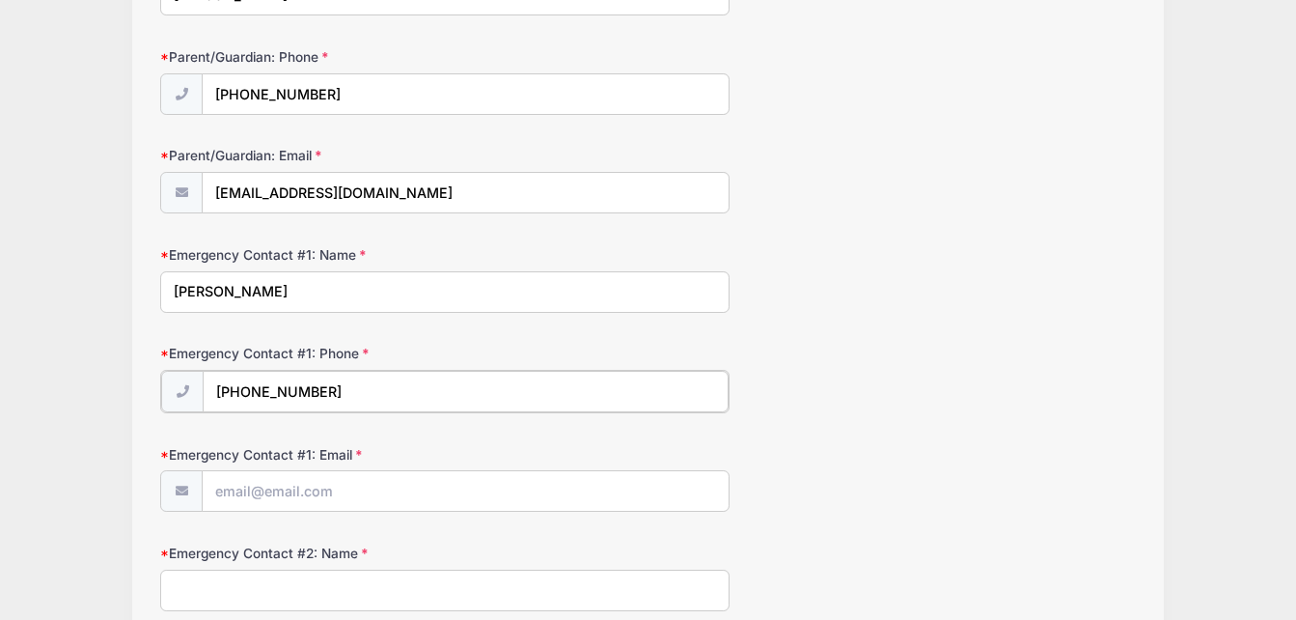
type input "[PHONE_NUMBER]"
click at [292, 491] on input "Emergency Contact #1: Email" at bounding box center [465, 489] width 525 height 41
type input "[EMAIL_ADDRESS][DOMAIN_NAME]"
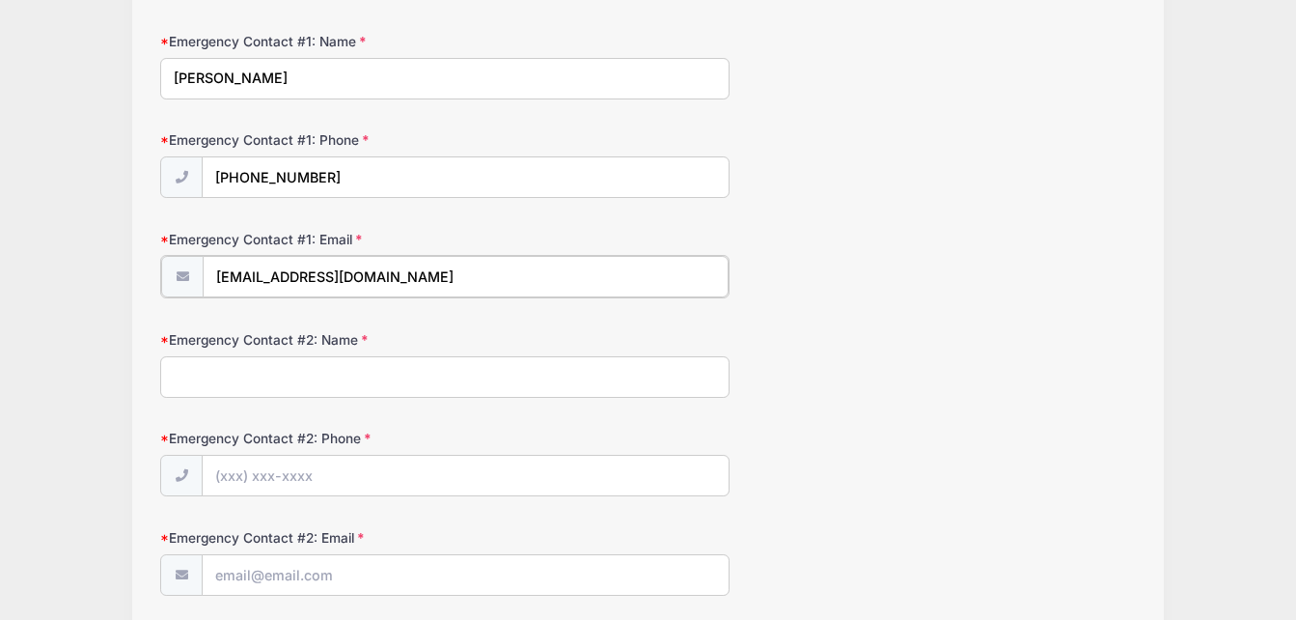
scroll to position [531, 0]
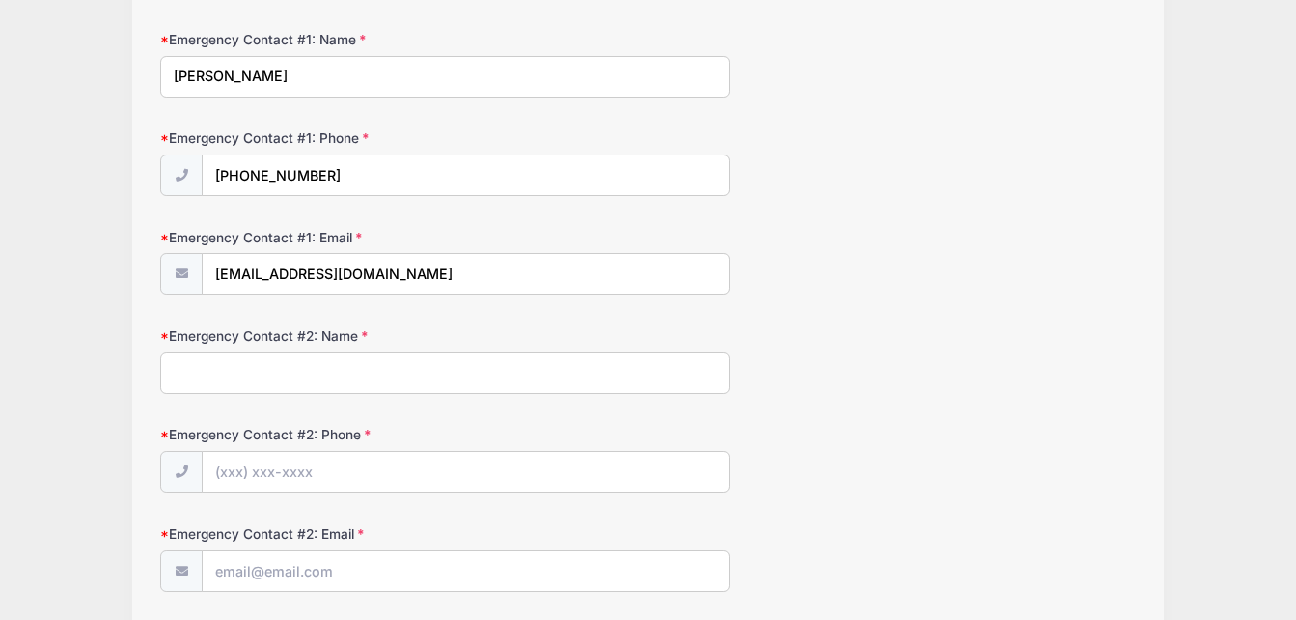
click at [290, 391] on input "Emergency Contact #2: Name" at bounding box center [444, 372] width 569 height 41
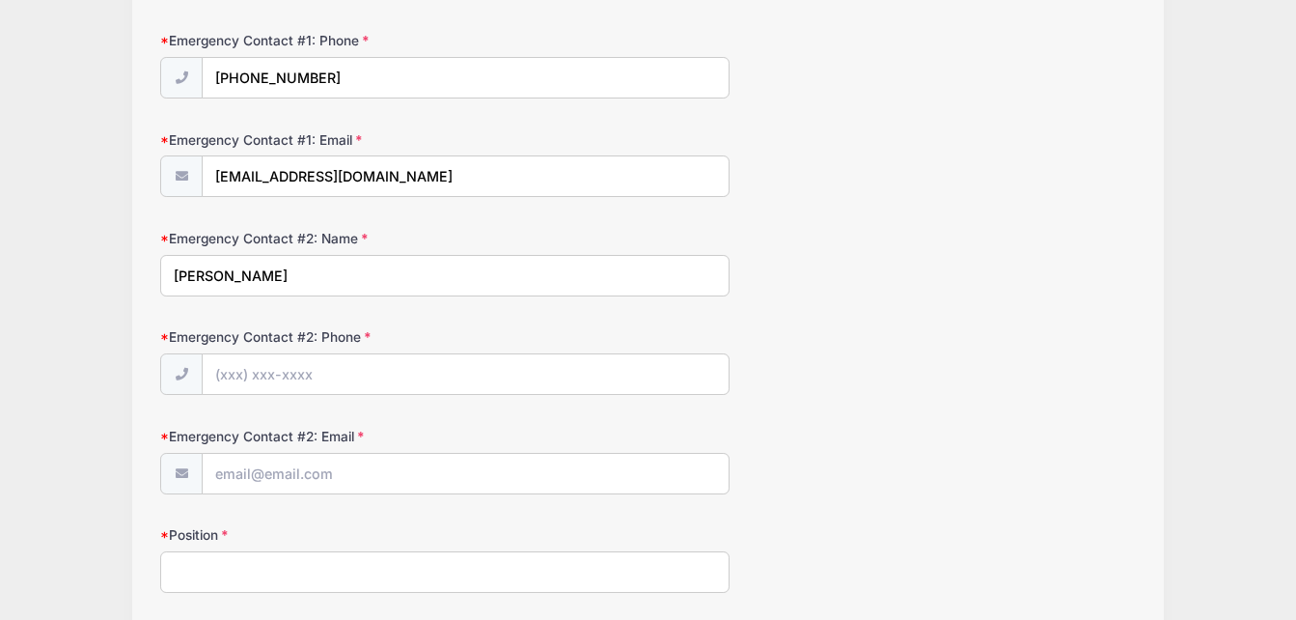
scroll to position [639, 0]
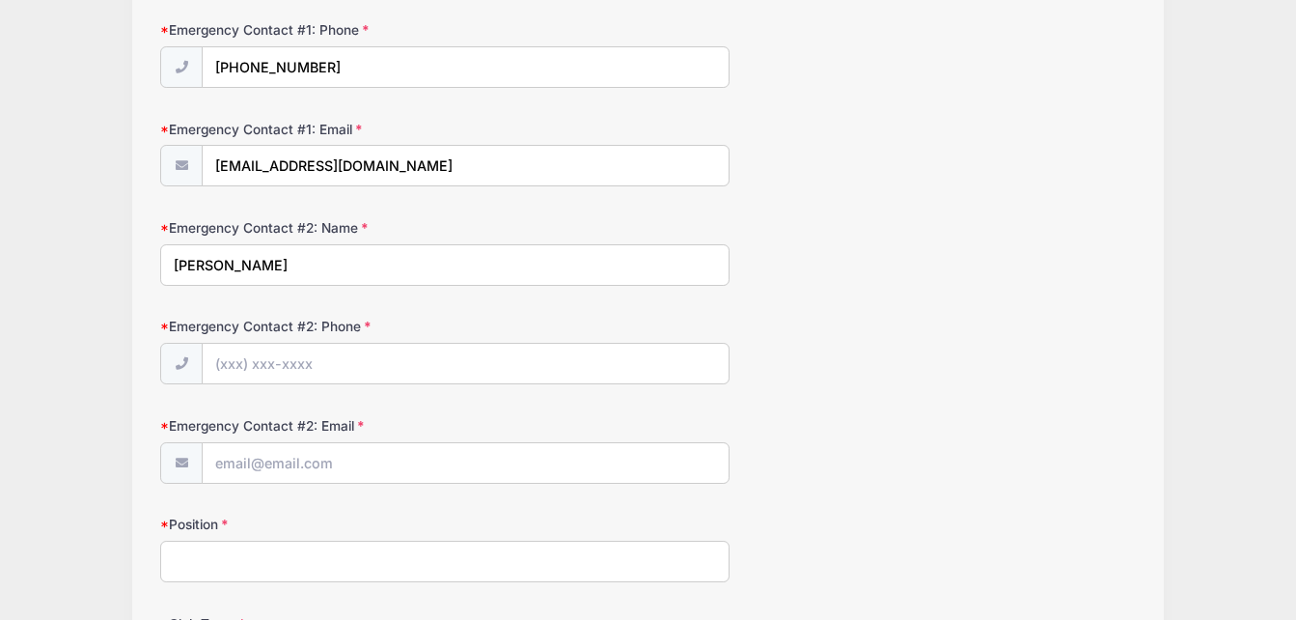
type input "[PERSON_NAME]"
click at [268, 368] on input "Emergency Contact #2: Phone" at bounding box center [465, 364] width 525 height 41
type input "[PHONE_NUMBER]"
click at [285, 471] on input "Emergency Contact #2: Email" at bounding box center [465, 463] width 525 height 41
type input "[EMAIL_ADDRESS][DOMAIN_NAME]"
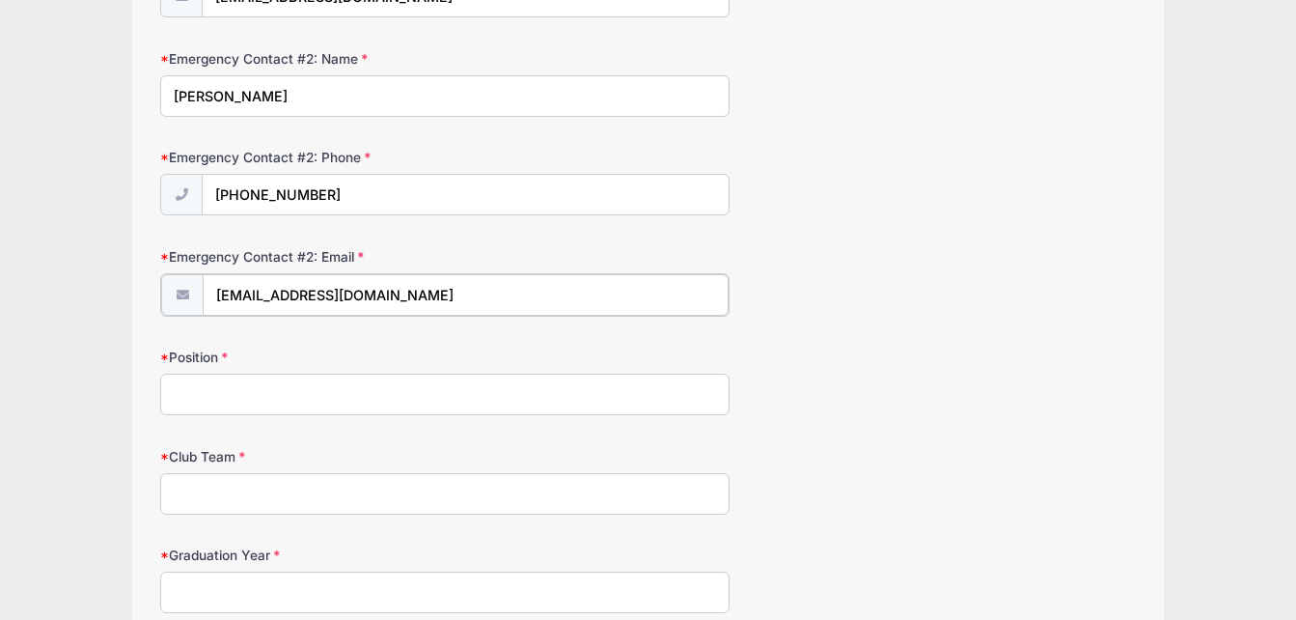
scroll to position [809, 0]
click at [282, 401] on input "Position" at bounding box center [444, 391] width 569 height 41
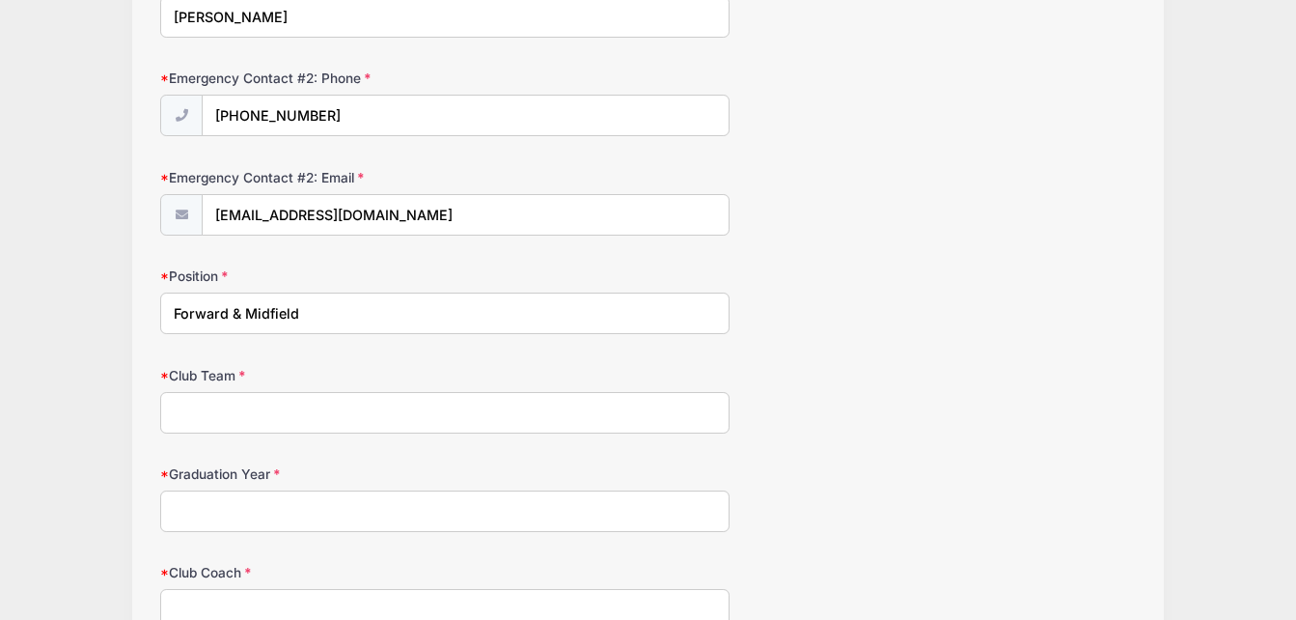
scroll to position [888, 0]
type input "Forward & Midfield"
click at [320, 416] on input "Club Team" at bounding box center [444, 411] width 569 height 41
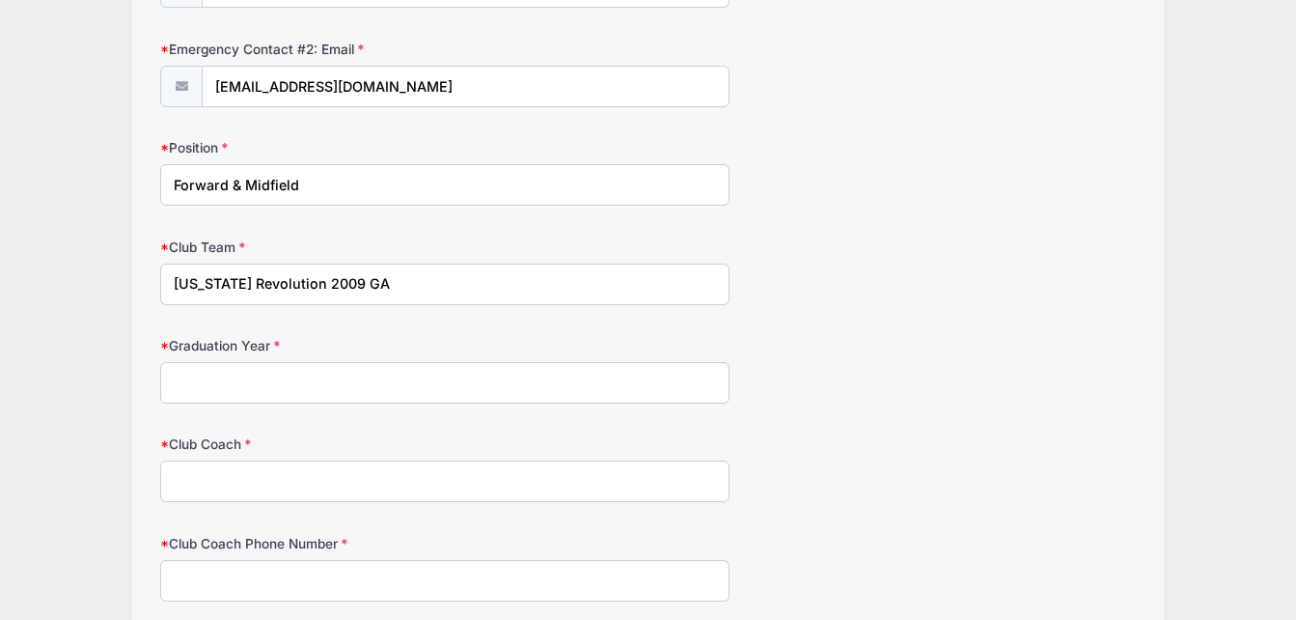
scroll to position [1016, 0]
type input "[US_STATE] Revolution 2009 GA"
click at [297, 394] on input "Graduation Year" at bounding box center [444, 381] width 569 height 41
type input "2027"
click at [239, 472] on input "Club Coach" at bounding box center [444, 479] width 569 height 41
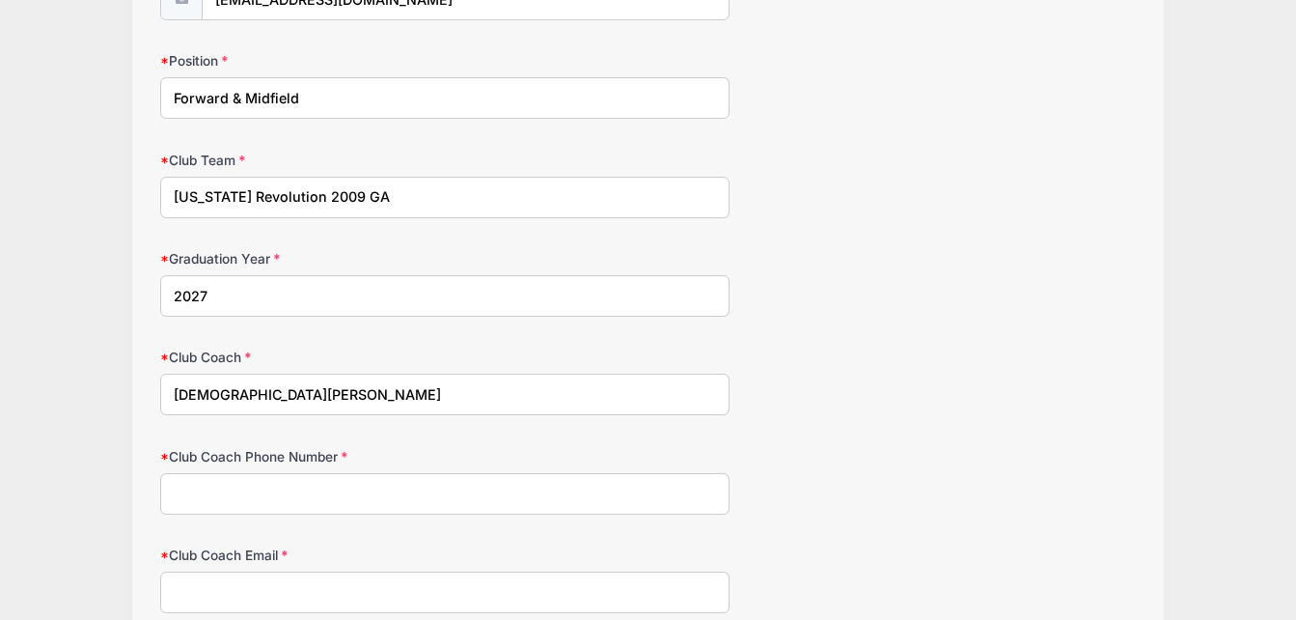
scroll to position [1103, 0]
type input "[DEMOGRAPHIC_DATA][PERSON_NAME]"
click at [267, 501] on input "Club Coach Phone Number" at bounding box center [444, 492] width 569 height 41
paste input "[PHONE_NUMBER]"
type input "[PHONE_NUMBER]"
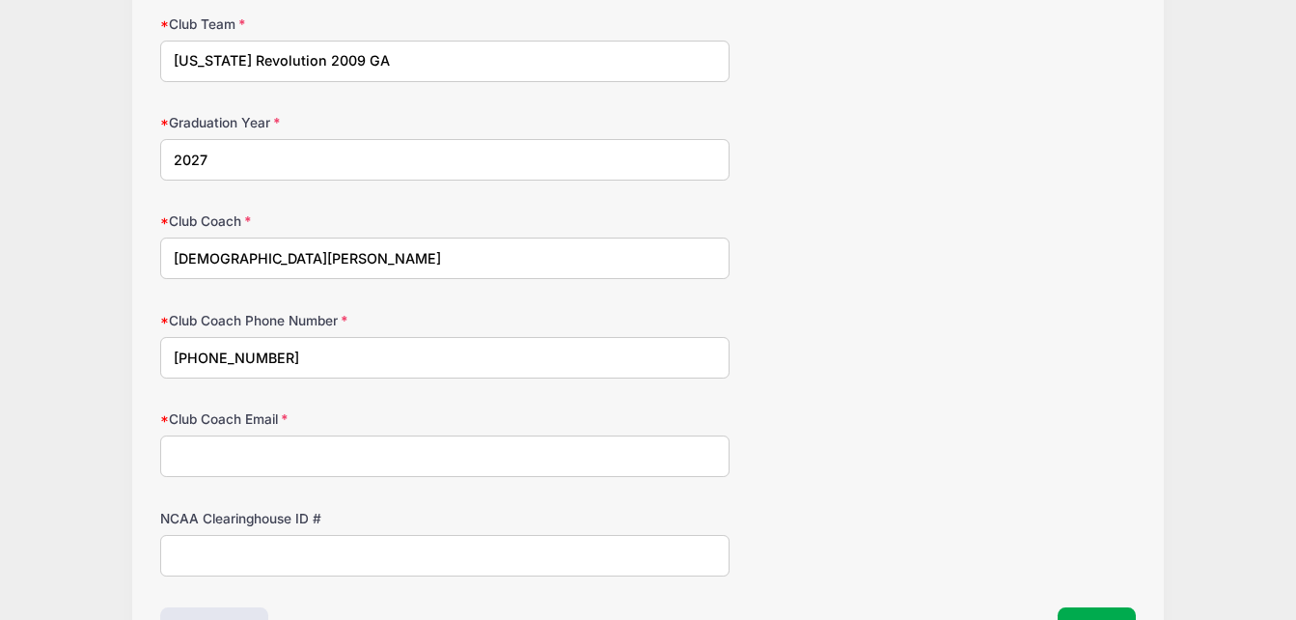
scroll to position [1244, 0]
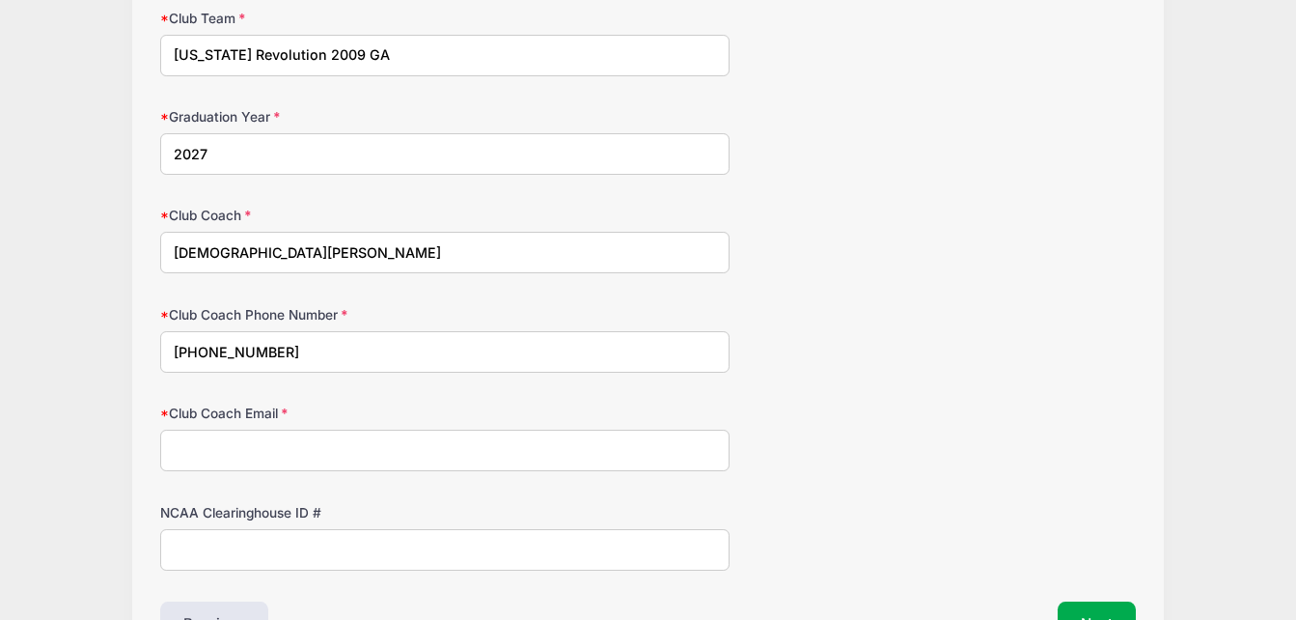
click at [453, 460] on input "Club Coach Email" at bounding box center [444, 449] width 569 height 41
paste input "[EMAIL_ADDRESS][DOMAIN_NAME]"
type input "[EMAIL_ADDRESS][DOMAIN_NAME]"
click at [420, 549] on input "NCAA Clearinghouse ID #" at bounding box center [444, 549] width 569 height 41
paste input "2206597005"
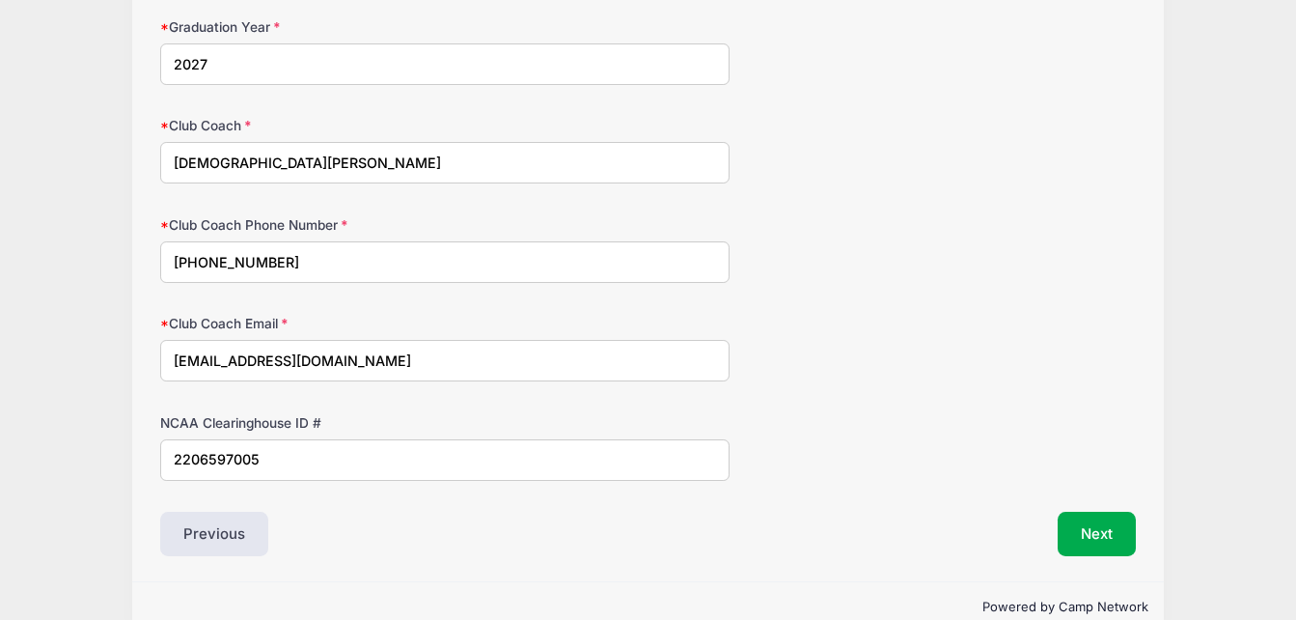
scroll to position [1336, 0]
type input "2206597005"
click at [1098, 528] on button "Next" at bounding box center [1097, 532] width 78 height 44
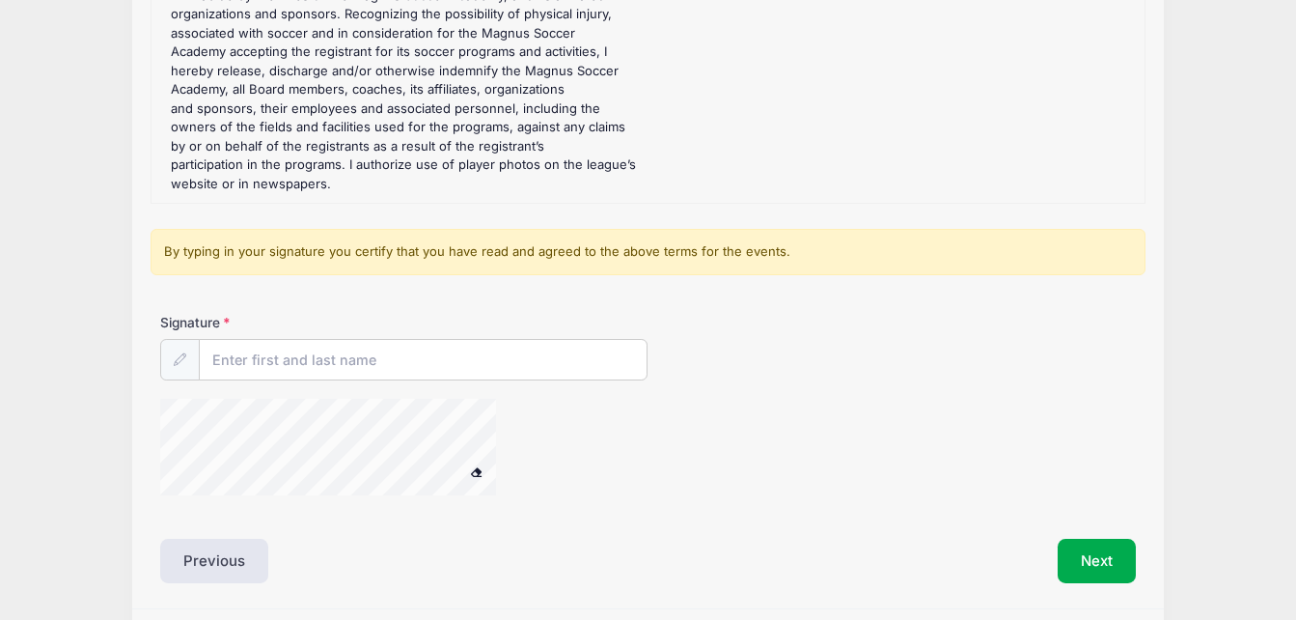
scroll to position [358, 0]
click at [323, 363] on input "Signature" at bounding box center [423, 359] width 447 height 41
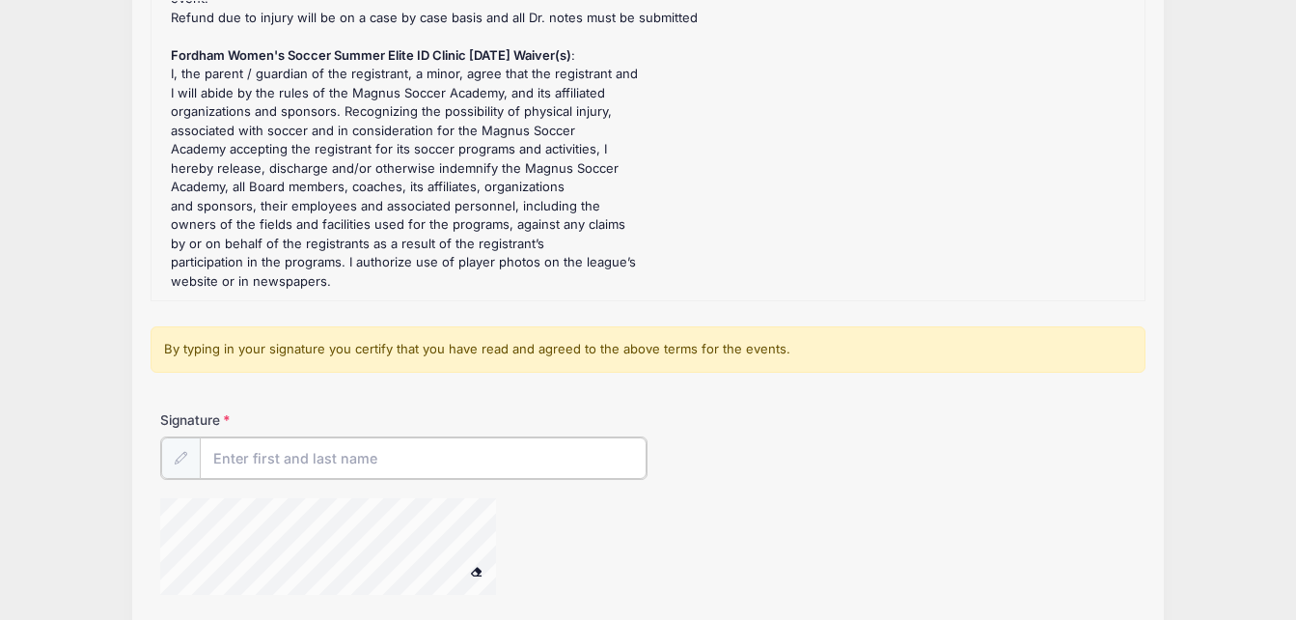
scroll to position [262, 0]
type input "[PERSON_NAME]"
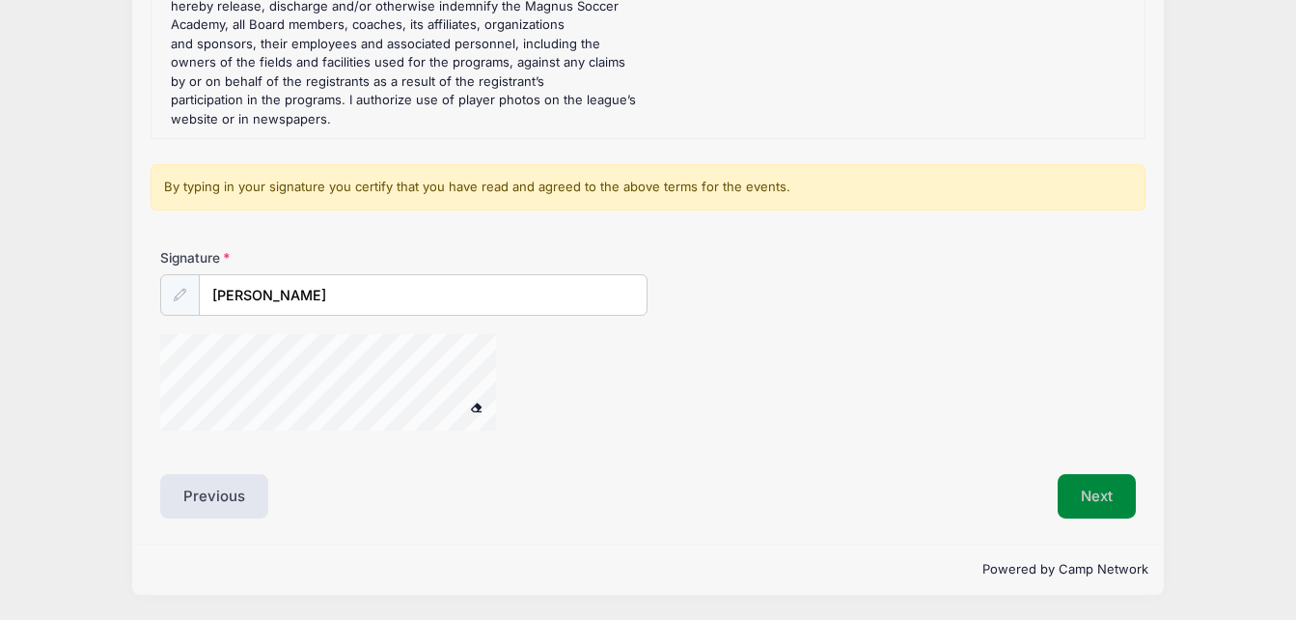
scroll to position [422, 0]
click at [1082, 494] on button "Next" at bounding box center [1097, 496] width 78 height 44
click at [1090, 481] on button "Next" at bounding box center [1097, 496] width 78 height 44
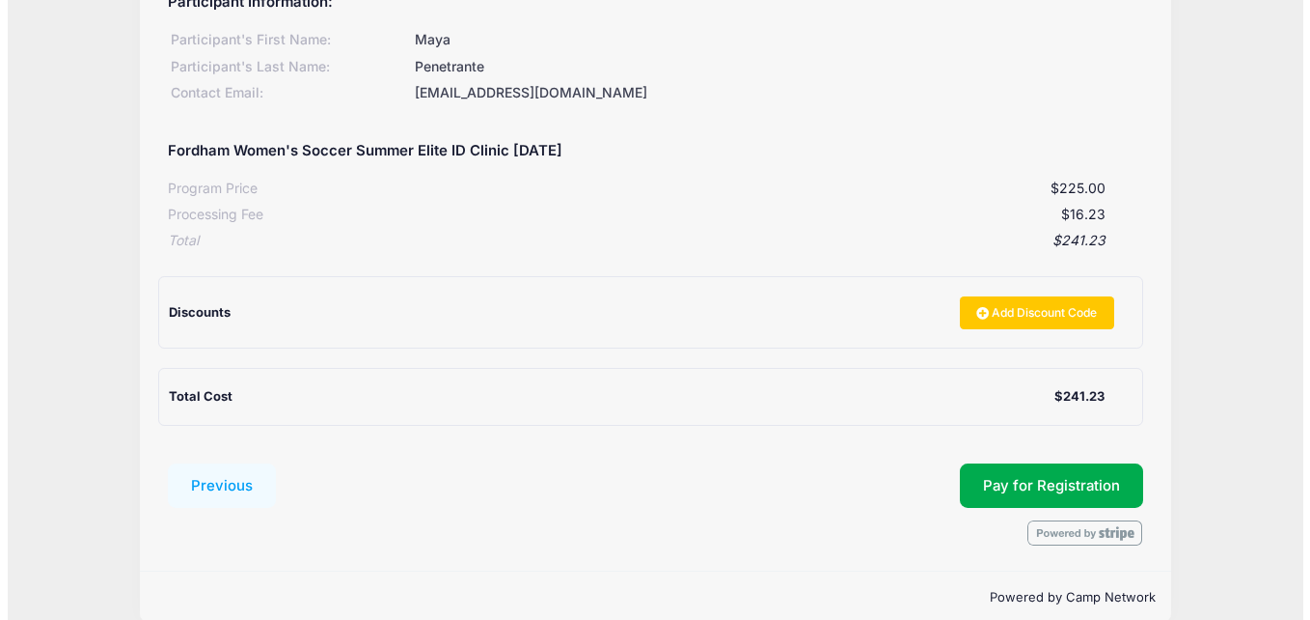
scroll to position [273, 0]
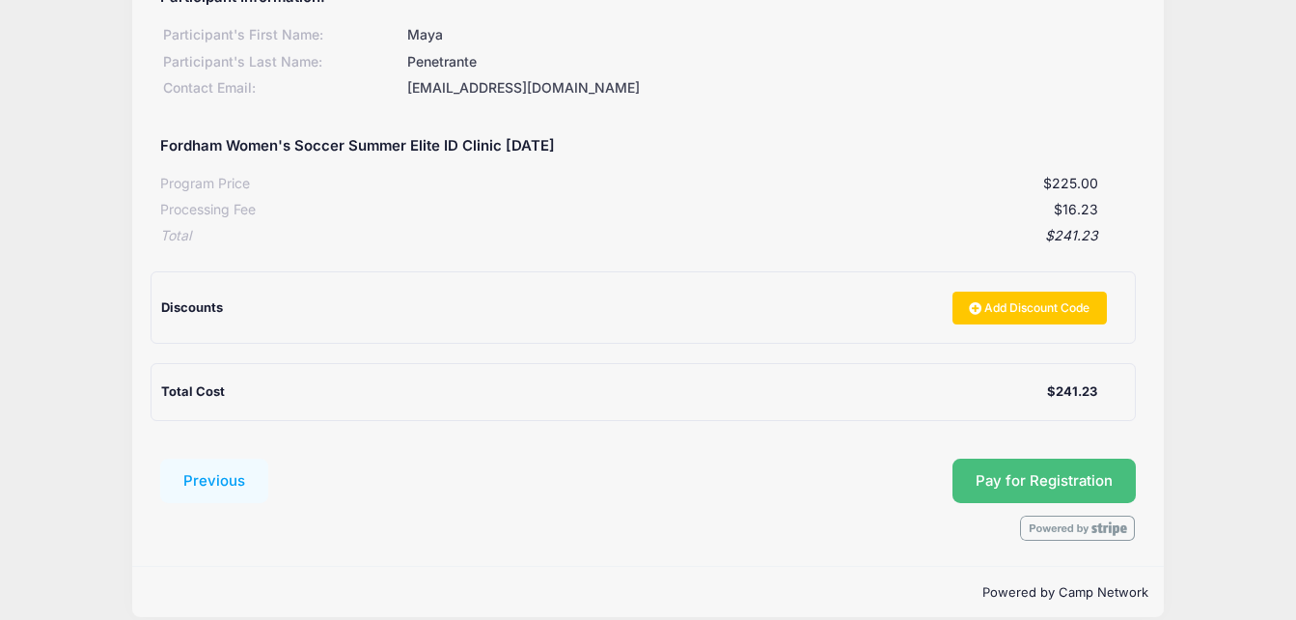
click at [1019, 483] on button "Pay for Registration" at bounding box center [1043, 480] width 183 height 44
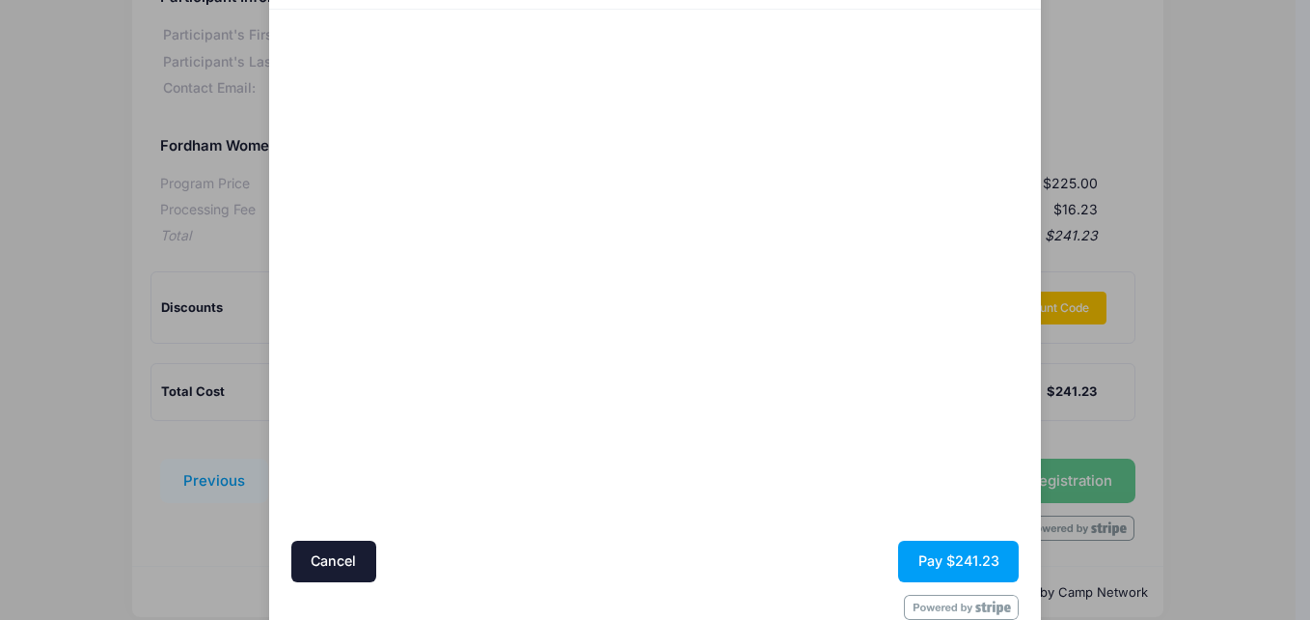
scroll to position [117, 0]
click at [788, 390] on div at bounding box center [842, 273] width 355 height 511
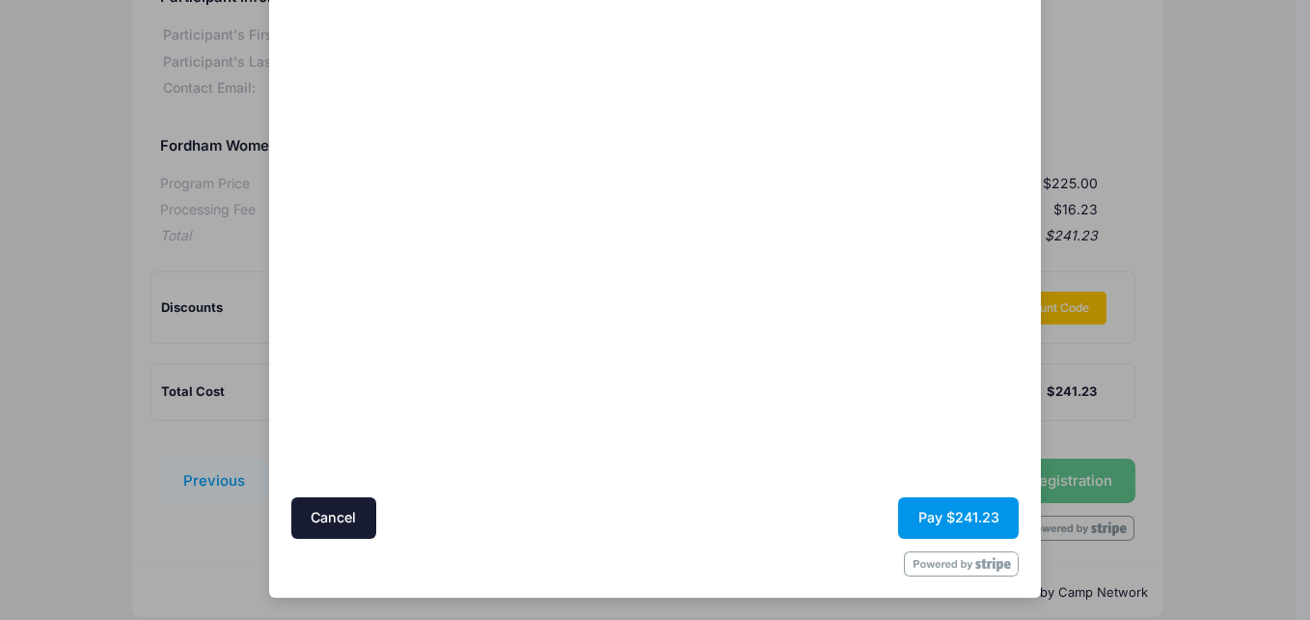
click at [926, 516] on button "Pay $241.23" at bounding box center [958, 517] width 121 height 41
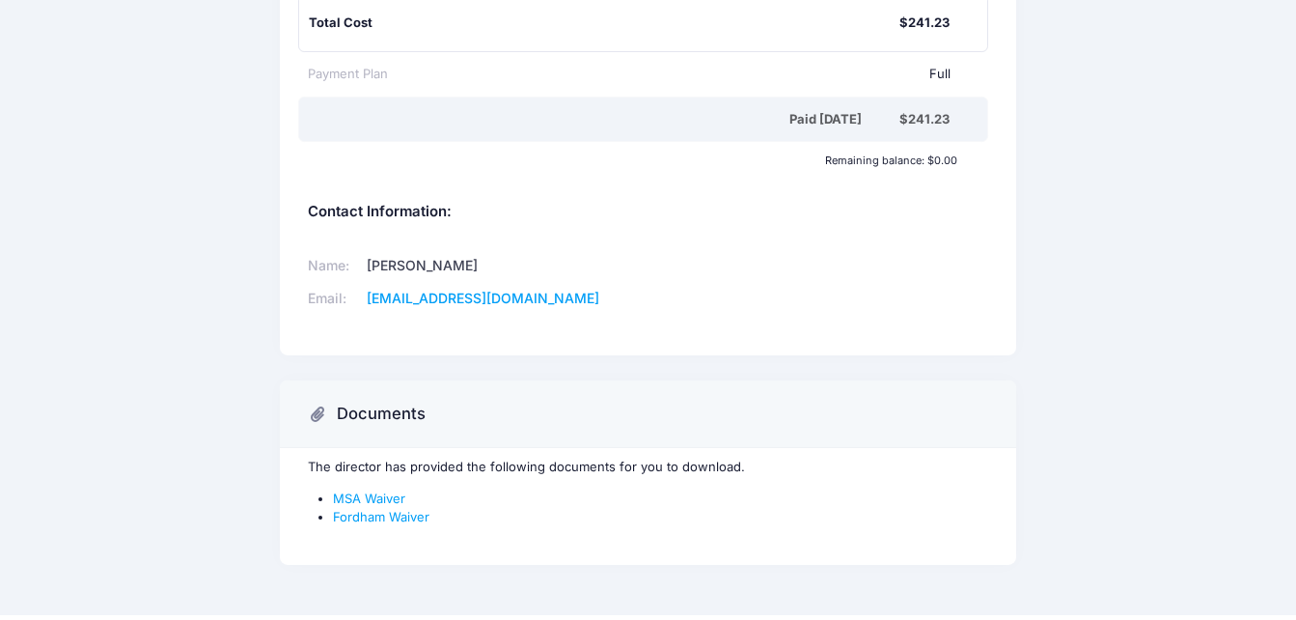
scroll to position [480, 0]
click at [391, 496] on link "MSA Waiver" at bounding box center [369, 496] width 72 height 15
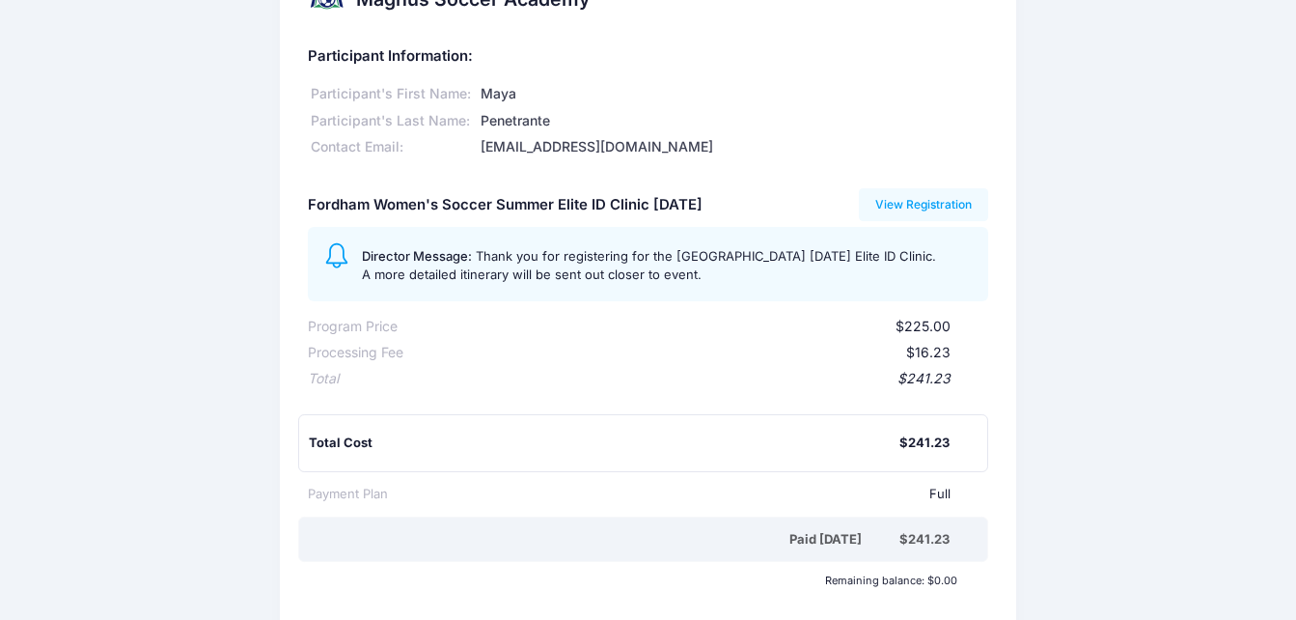
scroll to position [0, 0]
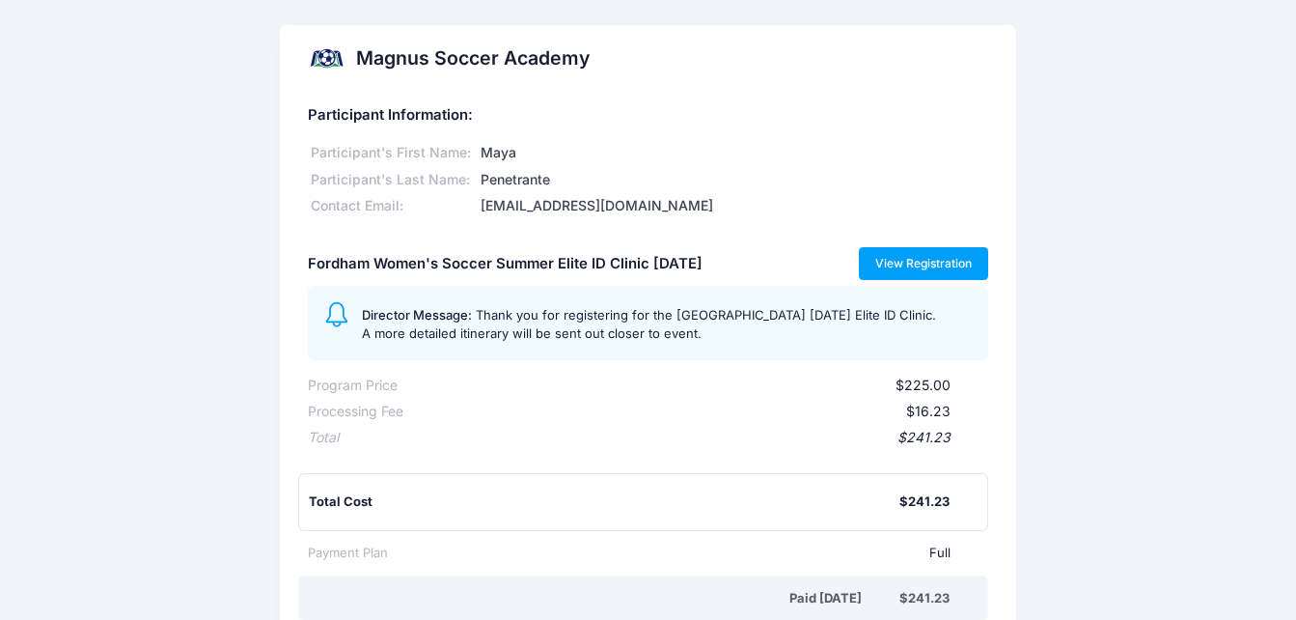
click at [915, 261] on link "View Registration" at bounding box center [924, 263] width 130 height 33
